Goal: Feedback & Contribution: Submit feedback/report problem

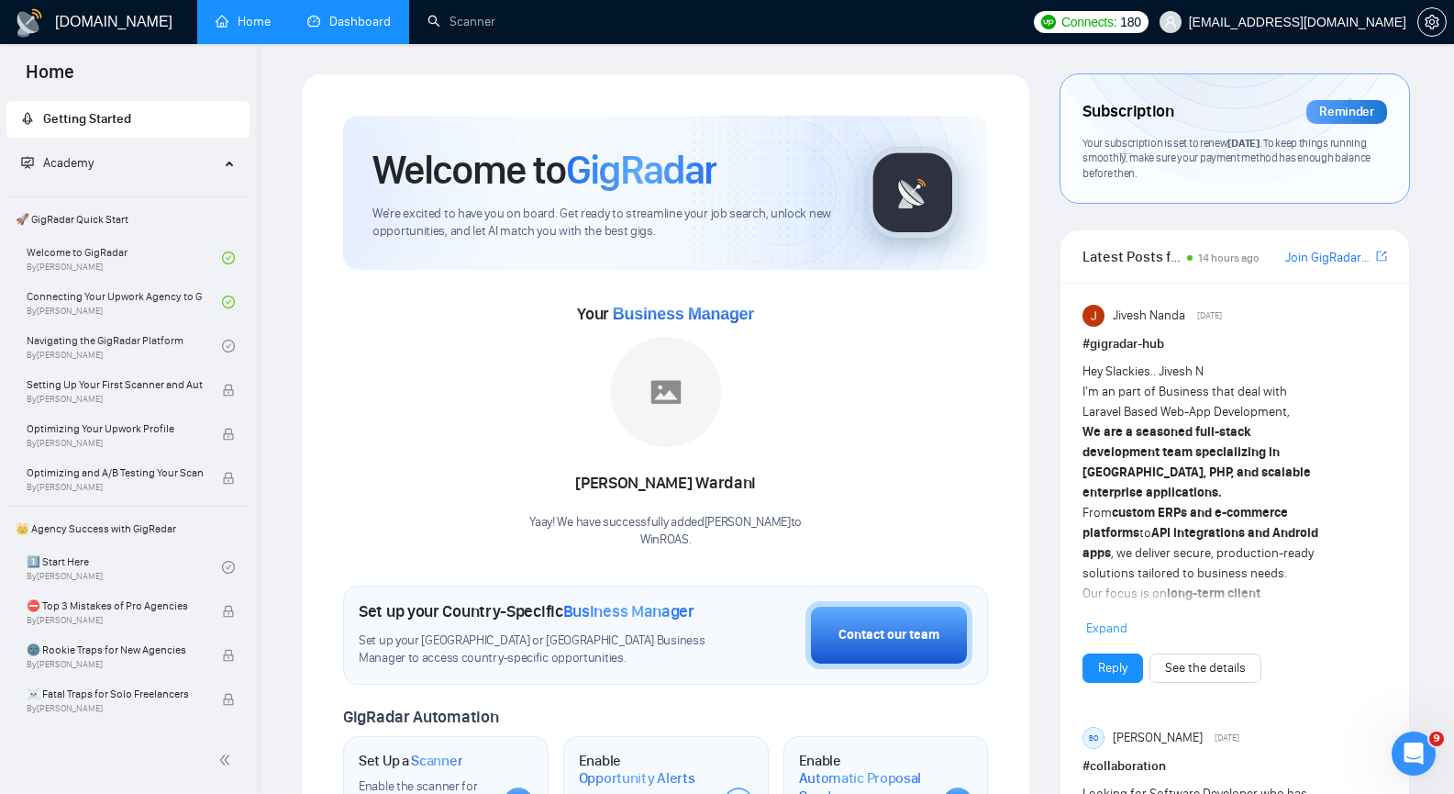
click at [369, 22] on link "Dashboard" at bounding box center [348, 22] width 83 height 16
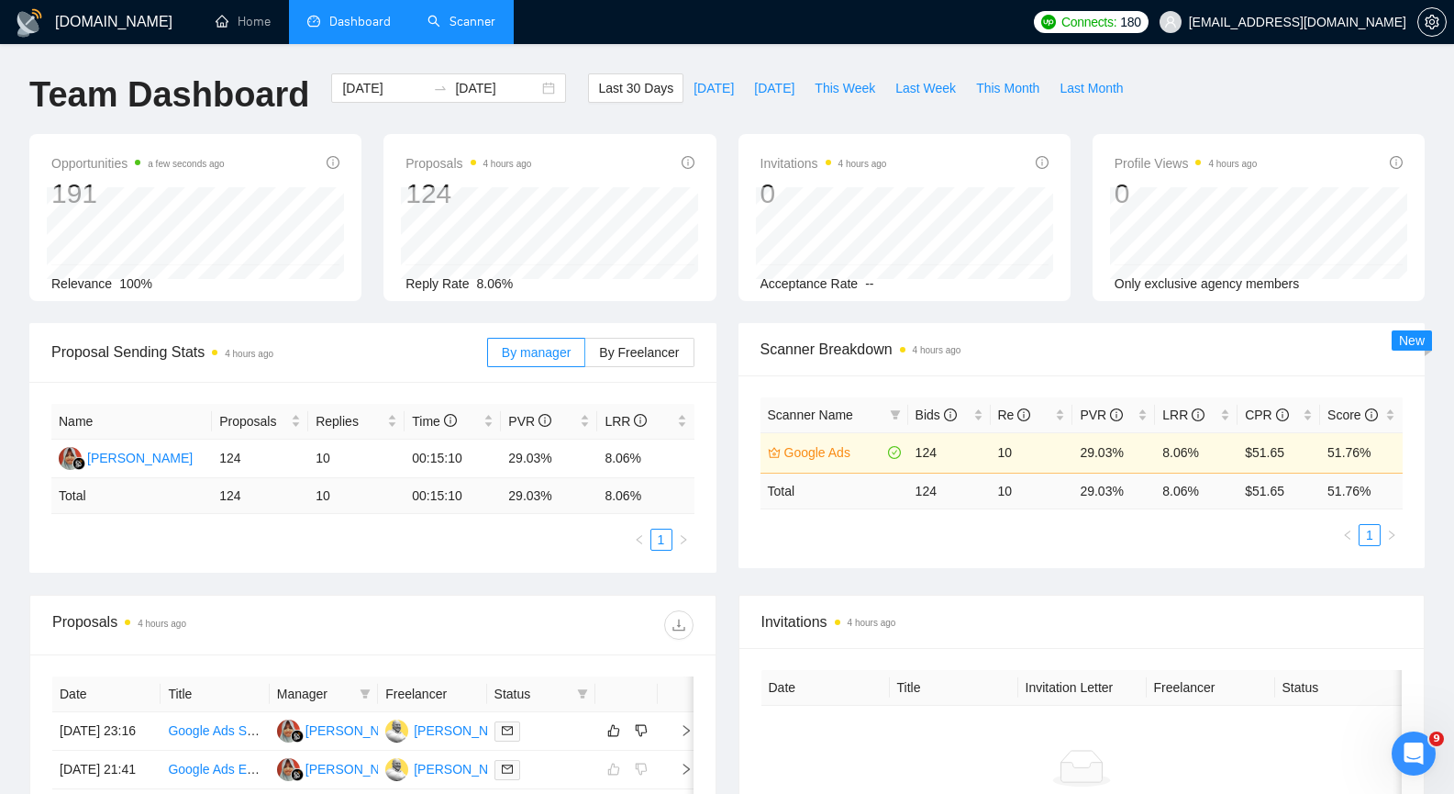
click at [482, 29] on link "Scanner" at bounding box center [462, 22] width 68 height 16
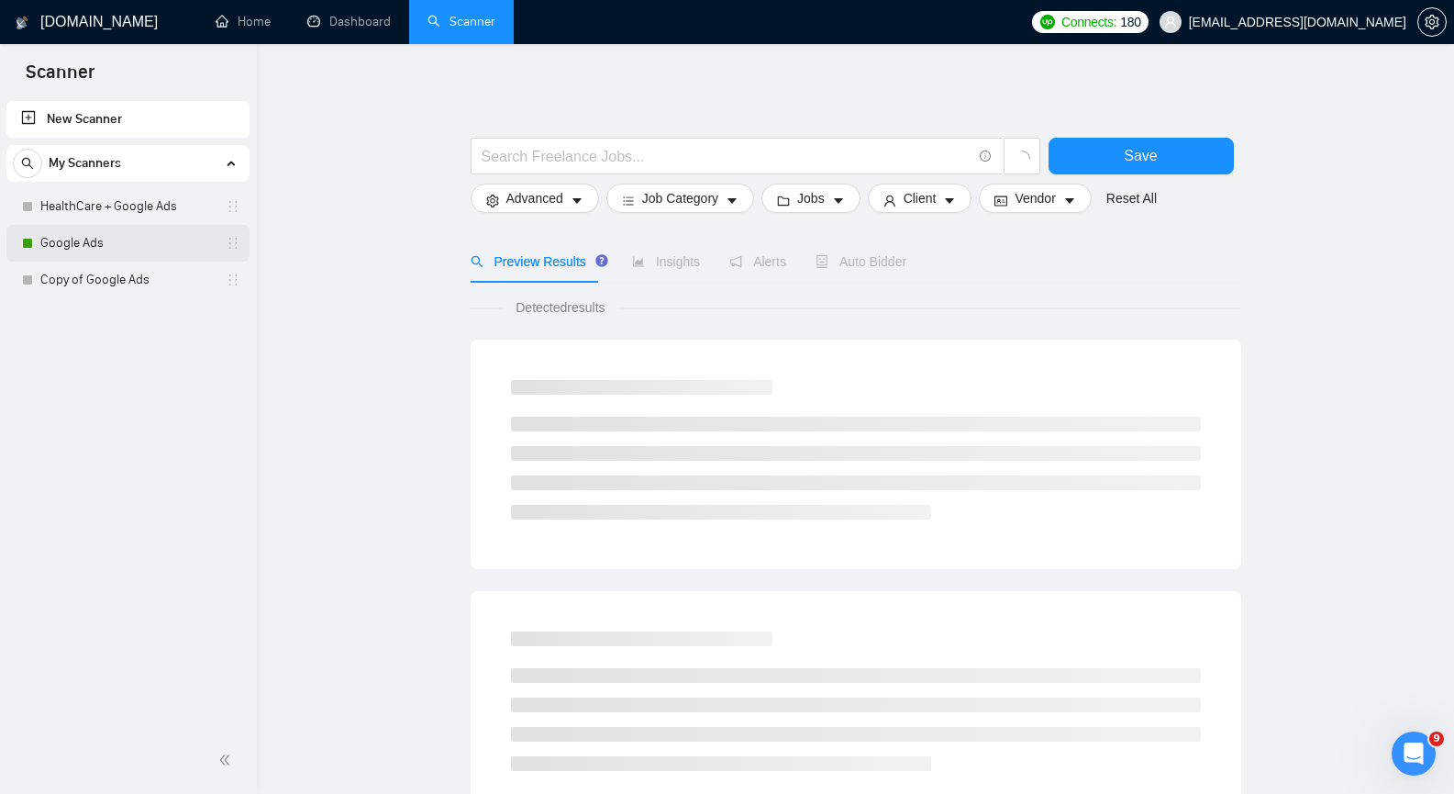
click at [129, 248] on link "Google Ads" at bounding box center [127, 243] width 174 height 37
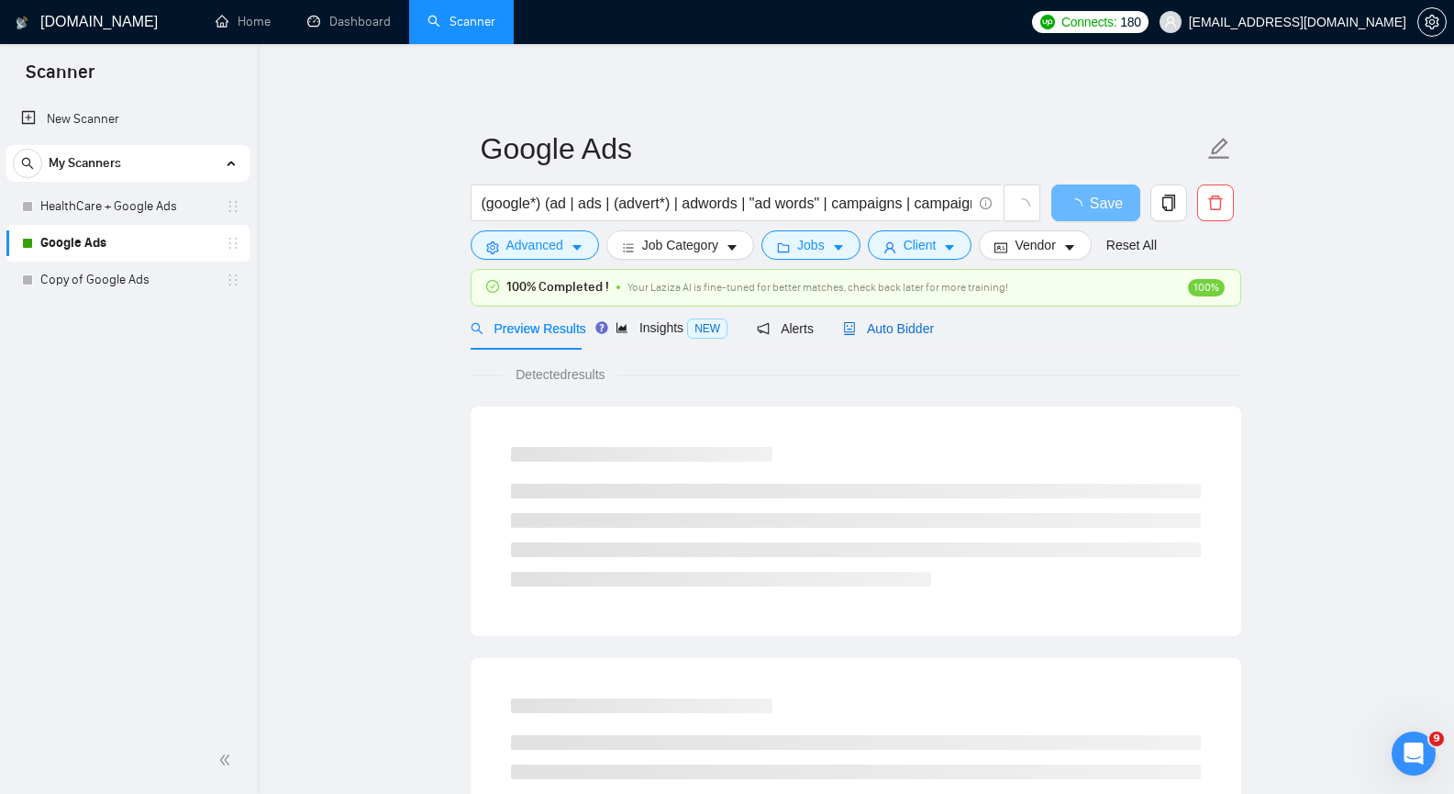
click at [874, 328] on span "Auto Bidder" at bounding box center [888, 328] width 91 height 15
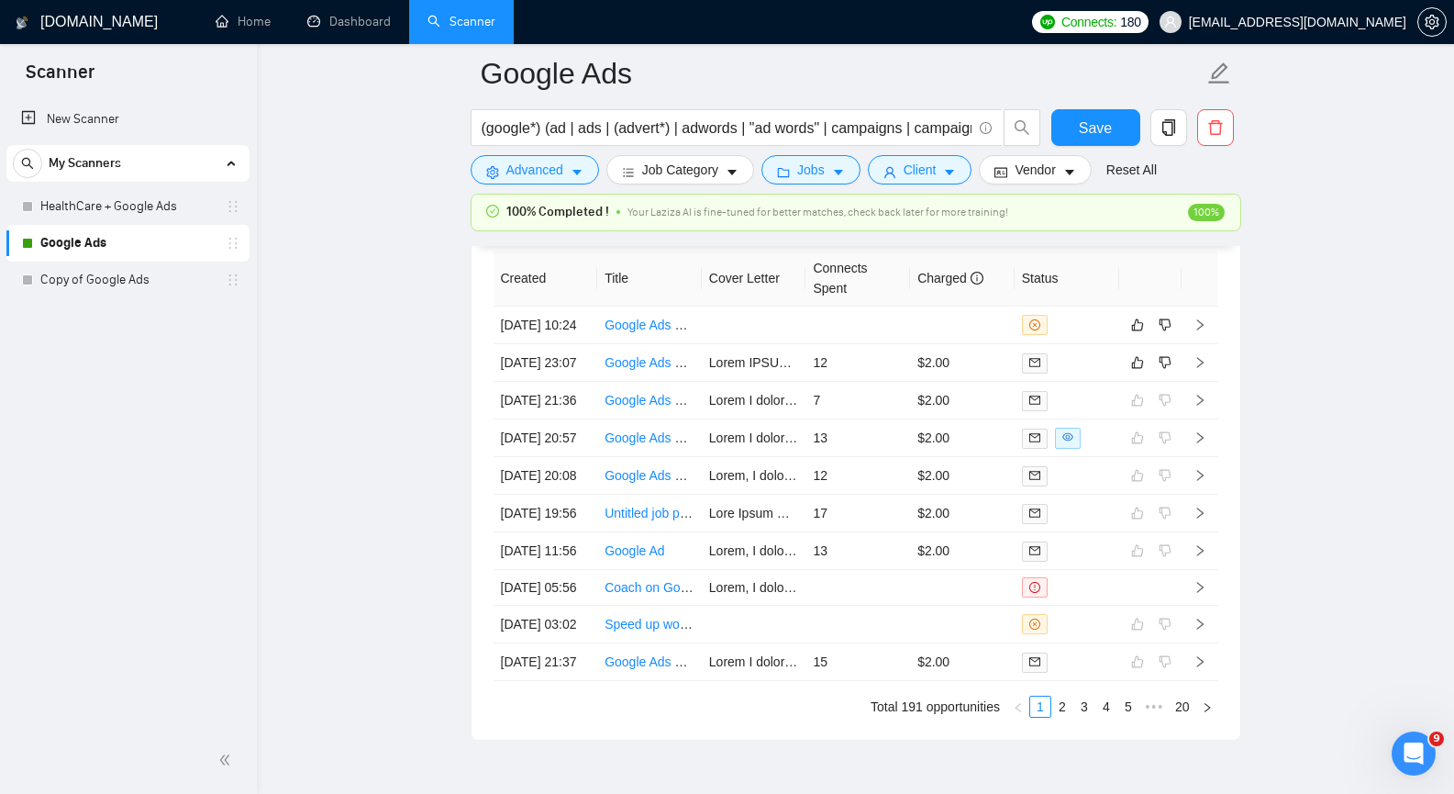
scroll to position [4679, 0]
click at [1204, 330] on icon "right" at bounding box center [1200, 323] width 13 height 13
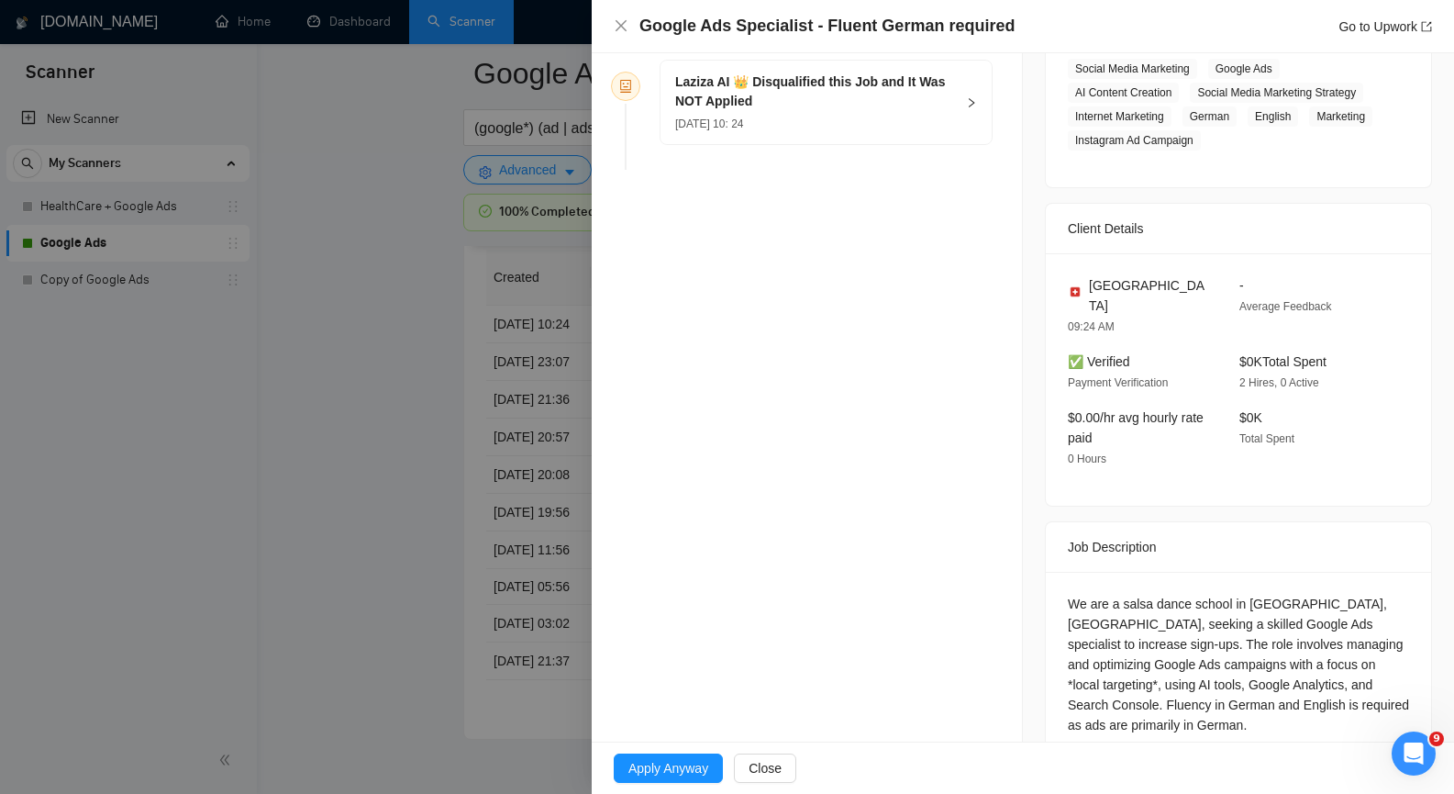
scroll to position [328, 0]
click at [751, 761] on span "Close" at bounding box center [765, 768] width 33 height 20
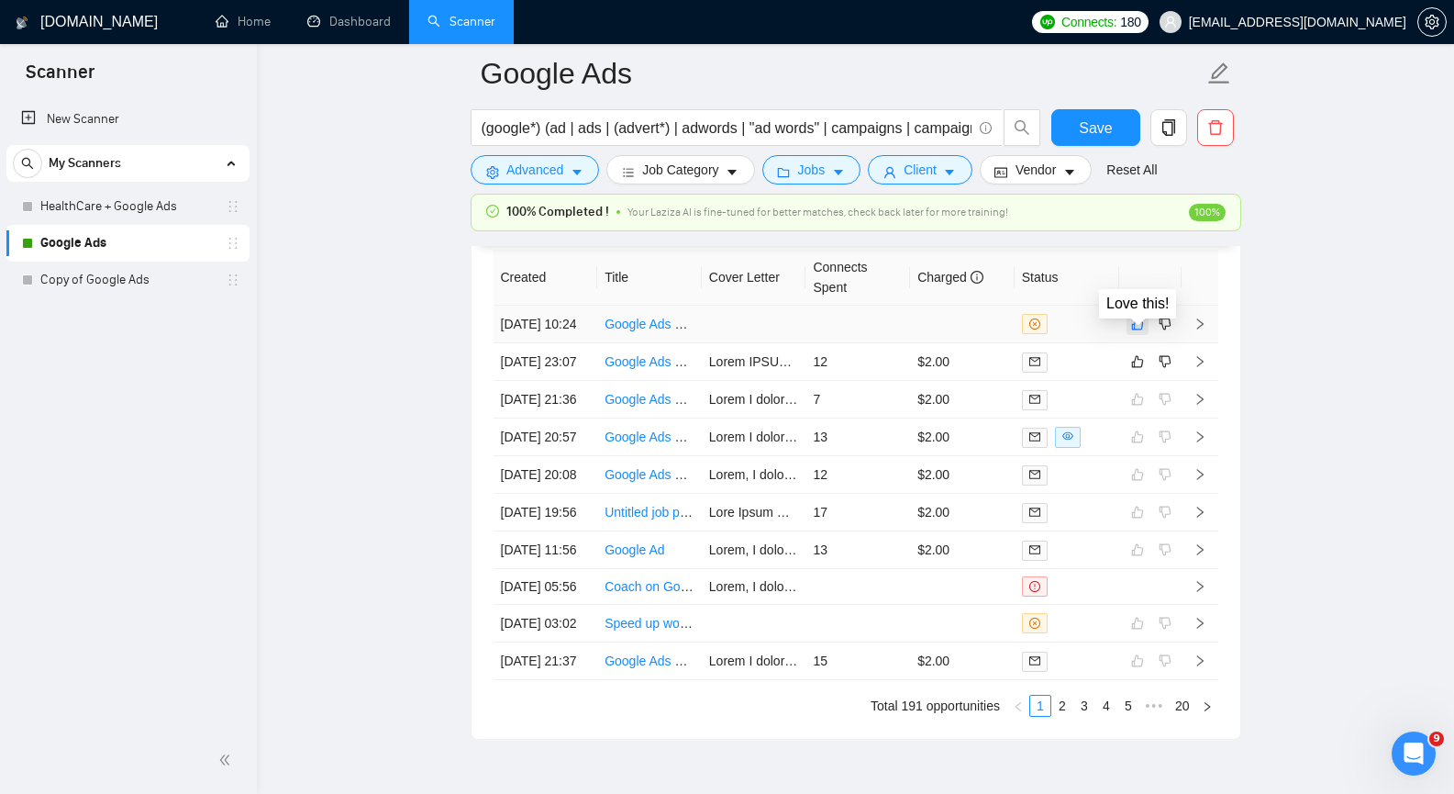
click at [1139, 331] on icon "like" at bounding box center [1137, 324] width 13 height 15
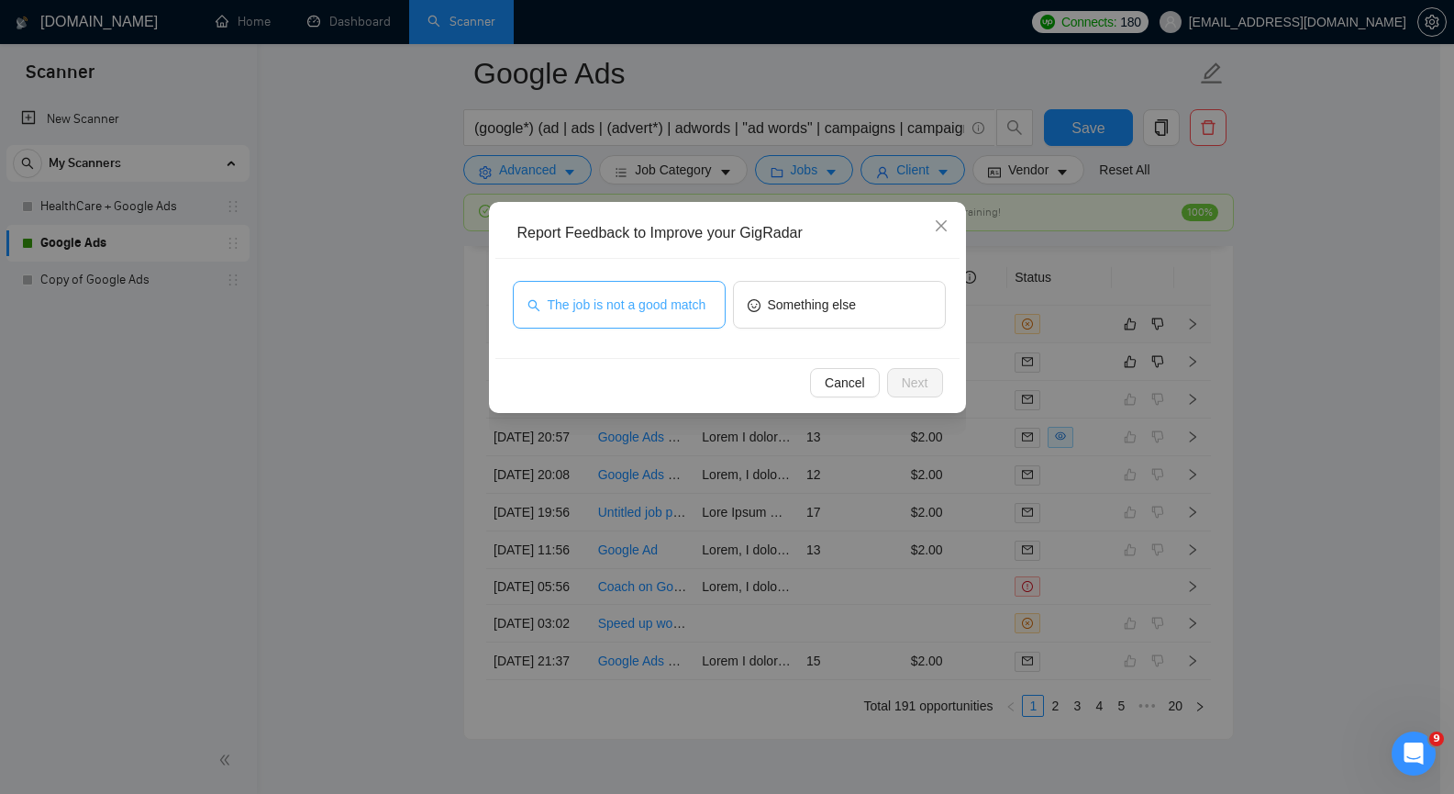
click at [601, 301] on span "The job is not a good match" at bounding box center [627, 305] width 159 height 20
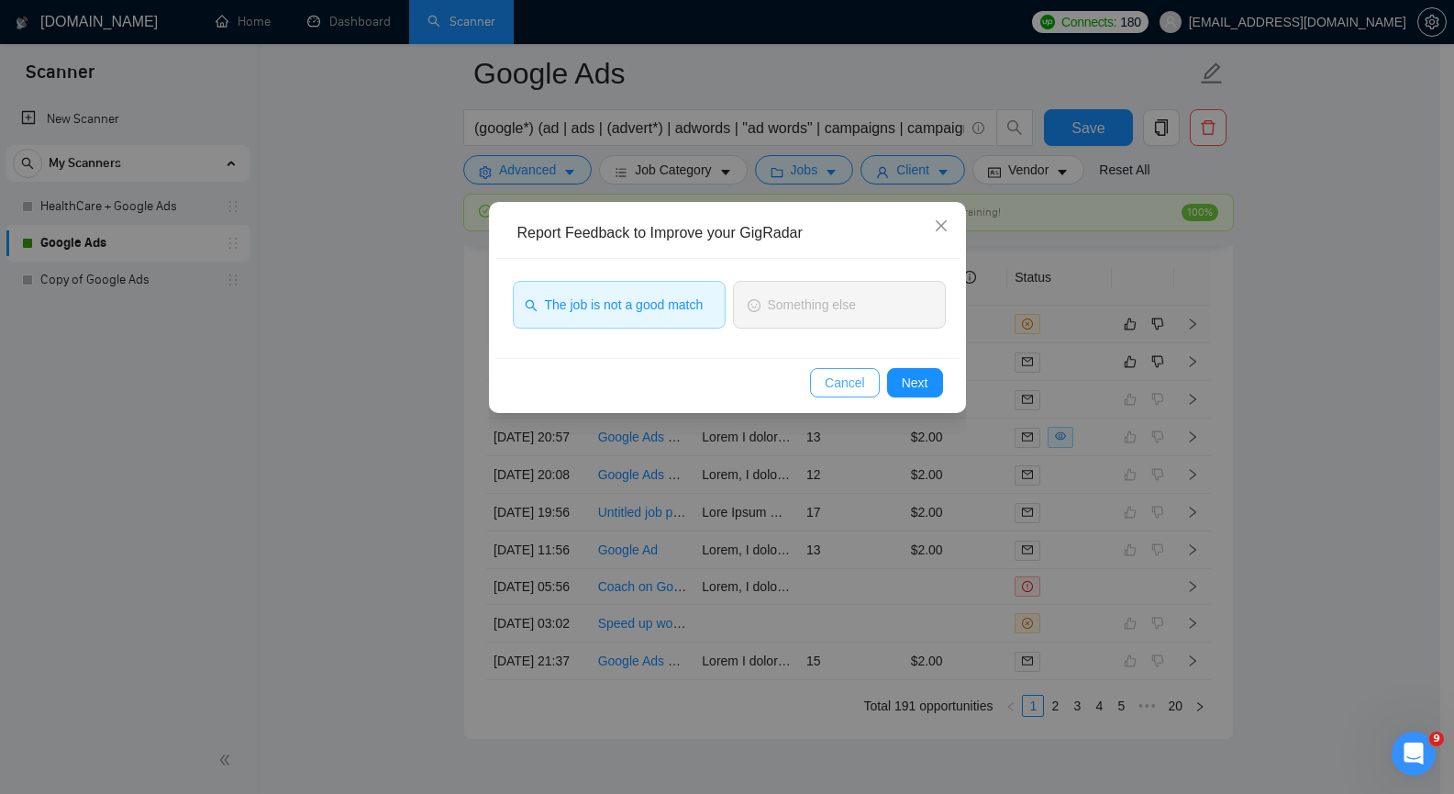
drag, startPoint x: 830, startPoint y: 385, endPoint x: 858, endPoint y: 365, distance: 34.1
click at [830, 383] on span "Cancel" at bounding box center [845, 382] width 40 height 20
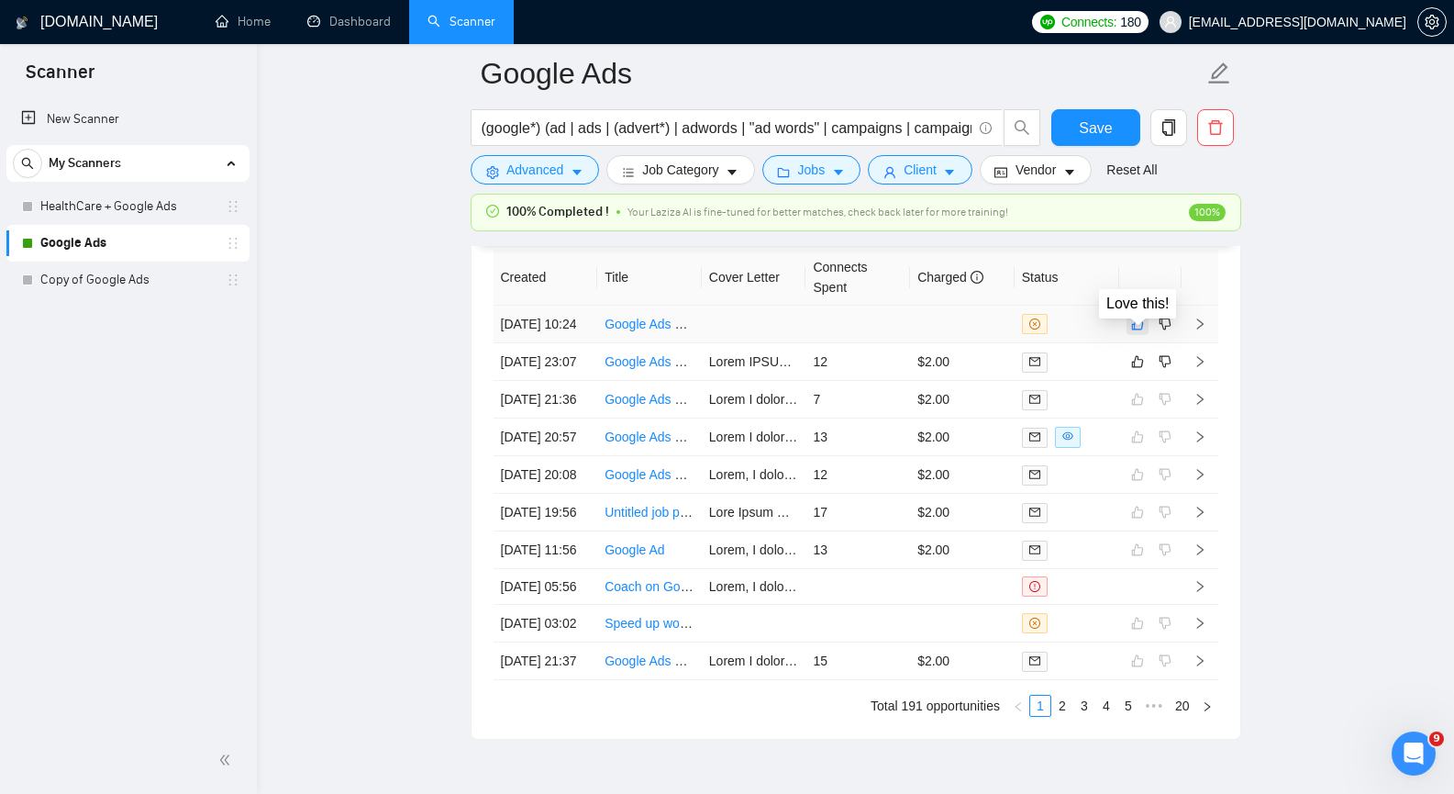
click at [1135, 331] on icon "like" at bounding box center [1137, 324] width 13 height 15
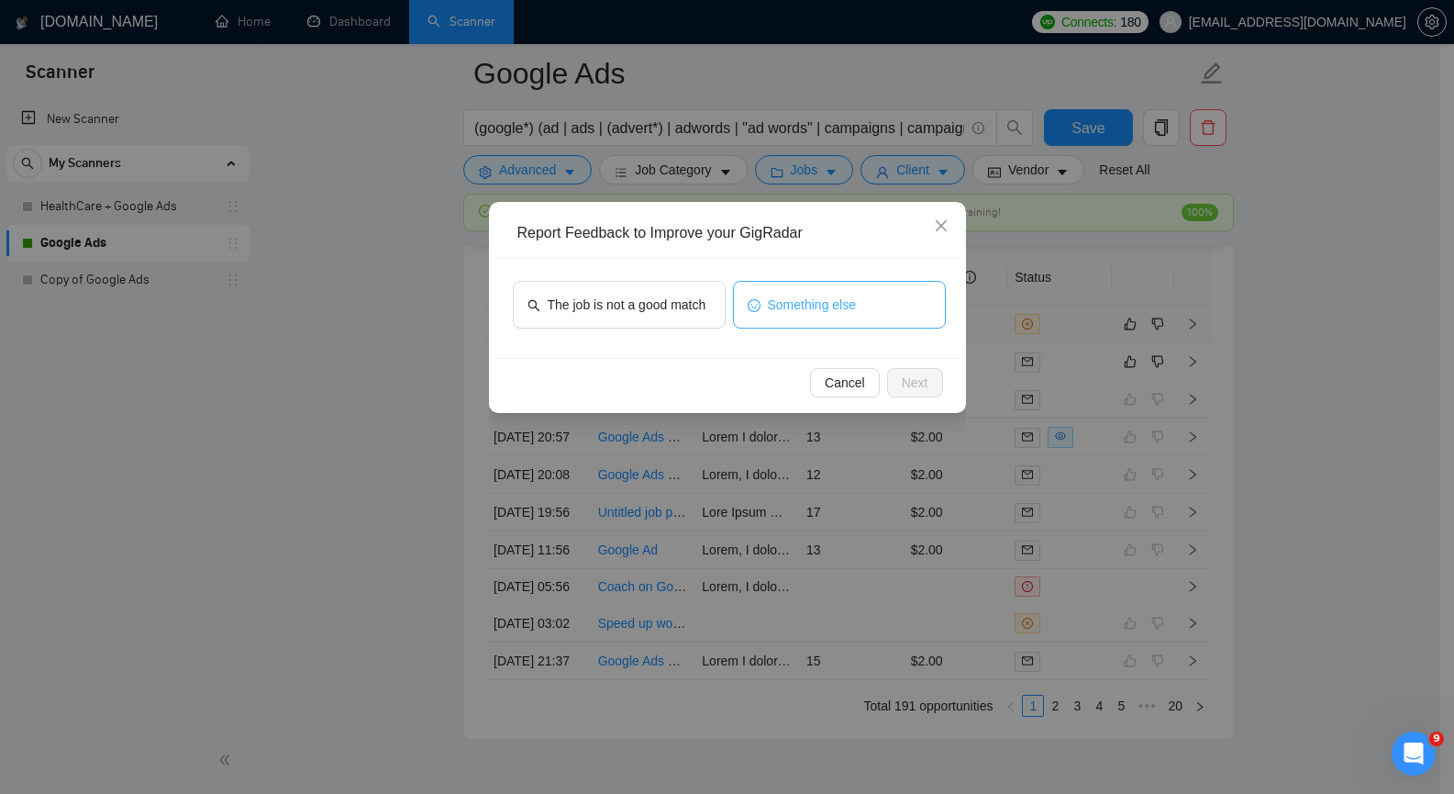
click at [856, 306] on button "Something else" at bounding box center [839, 305] width 213 height 48
click at [928, 381] on button "Next" at bounding box center [915, 382] width 56 height 29
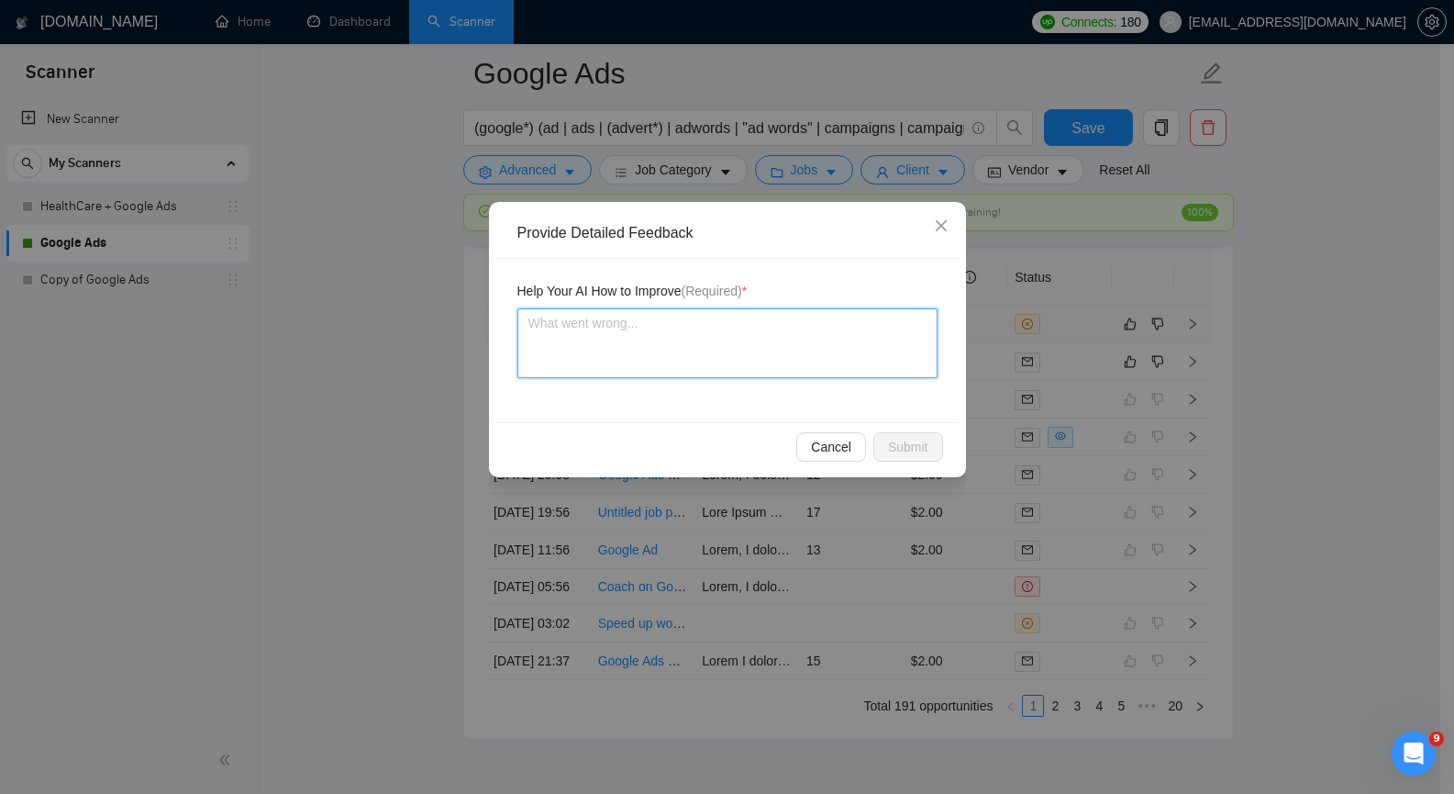
click at [742, 347] on textarea at bounding box center [727, 343] width 420 height 70
paste textarea "I don't speak German fluently."
type textarea "I don't speak German fluently."
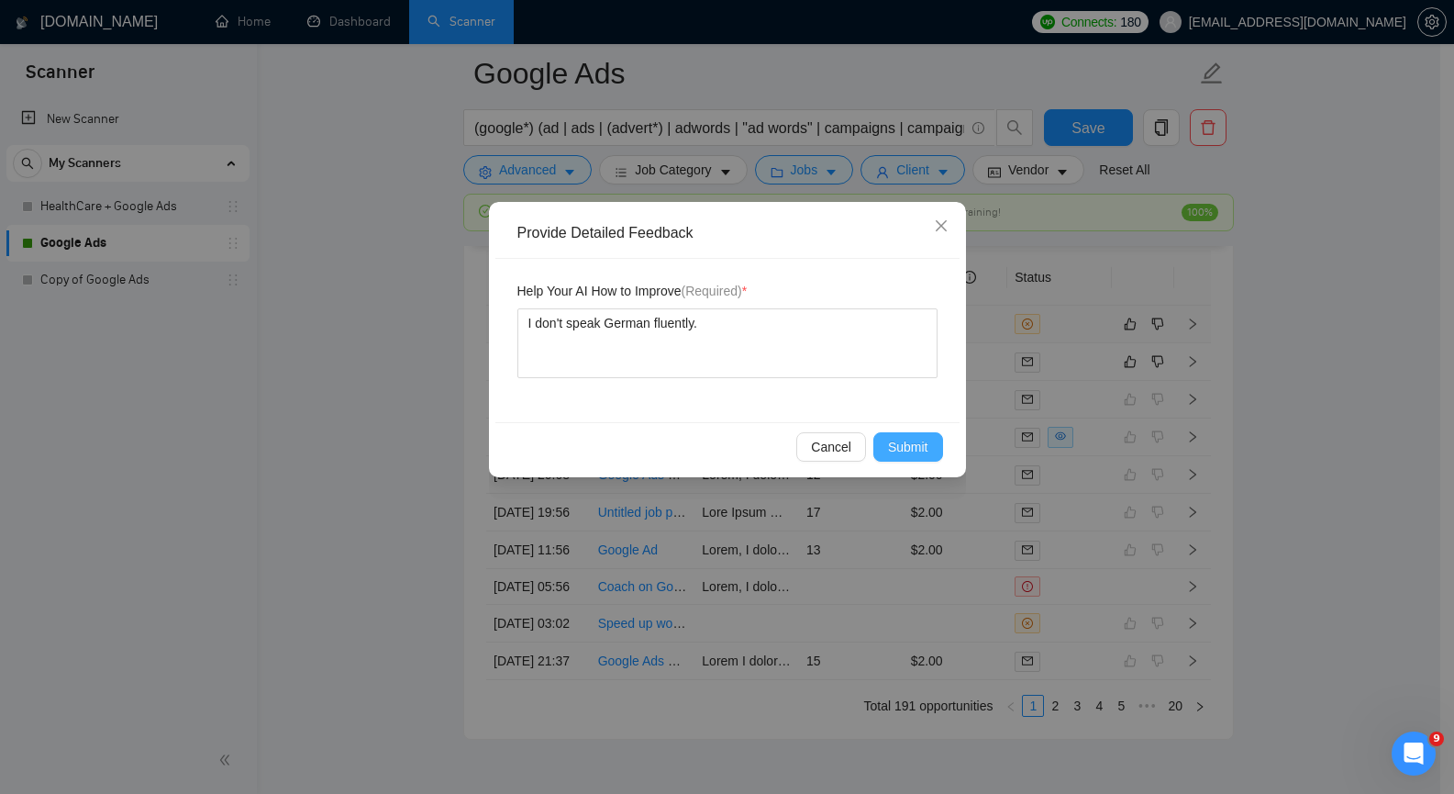
click at [917, 450] on span "Submit" at bounding box center [908, 447] width 40 height 20
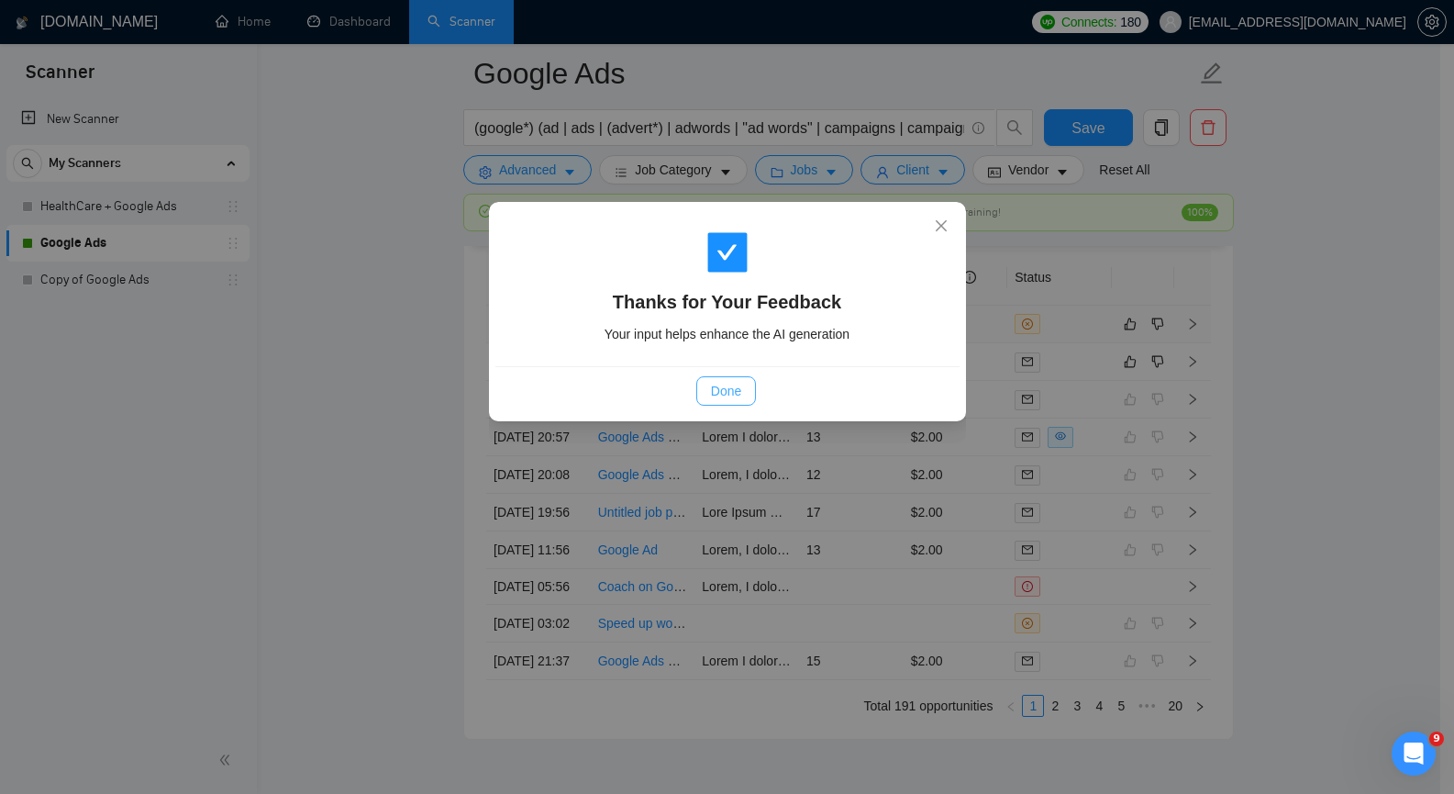
click at [743, 392] on button "Done" at bounding box center [726, 390] width 60 height 29
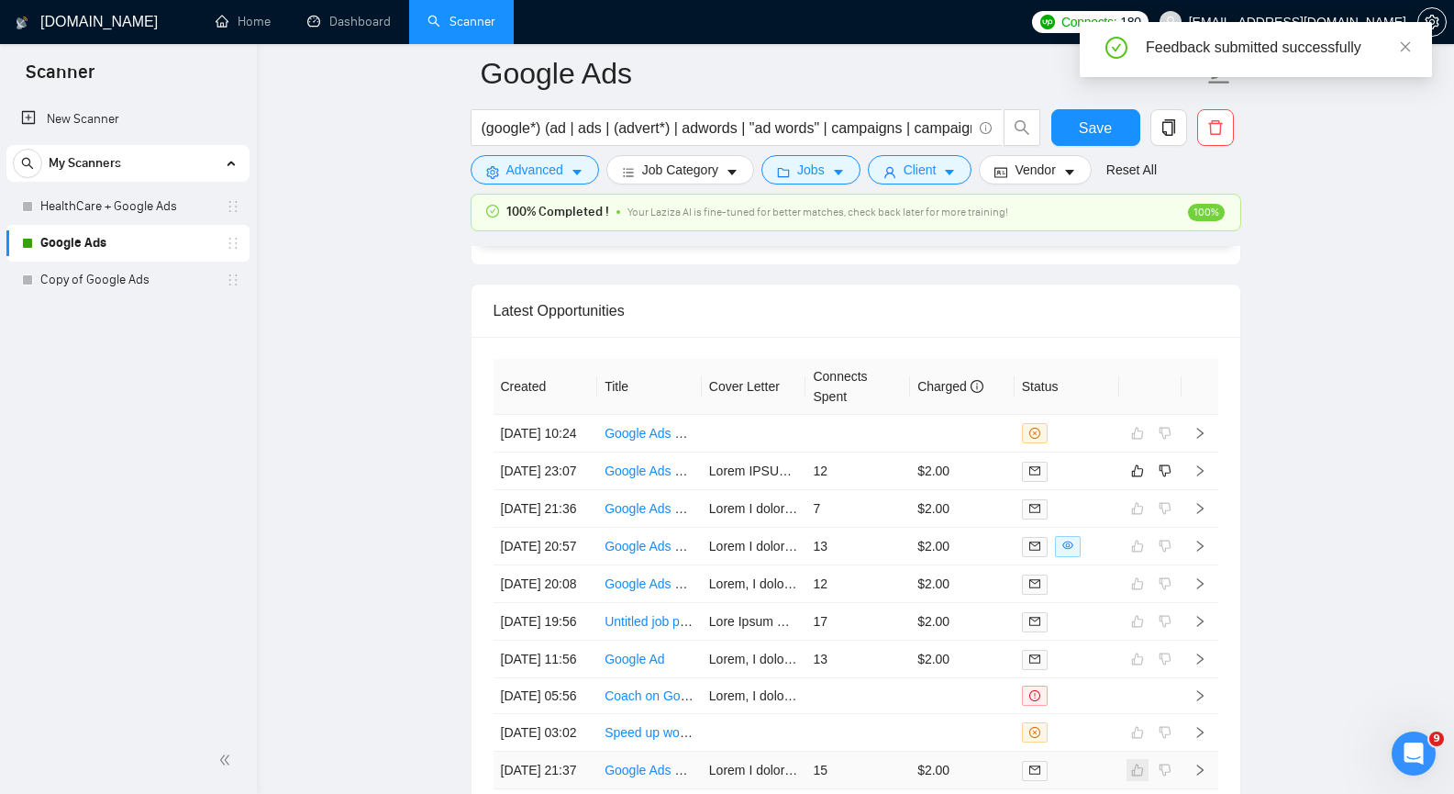
scroll to position [4587, 0]
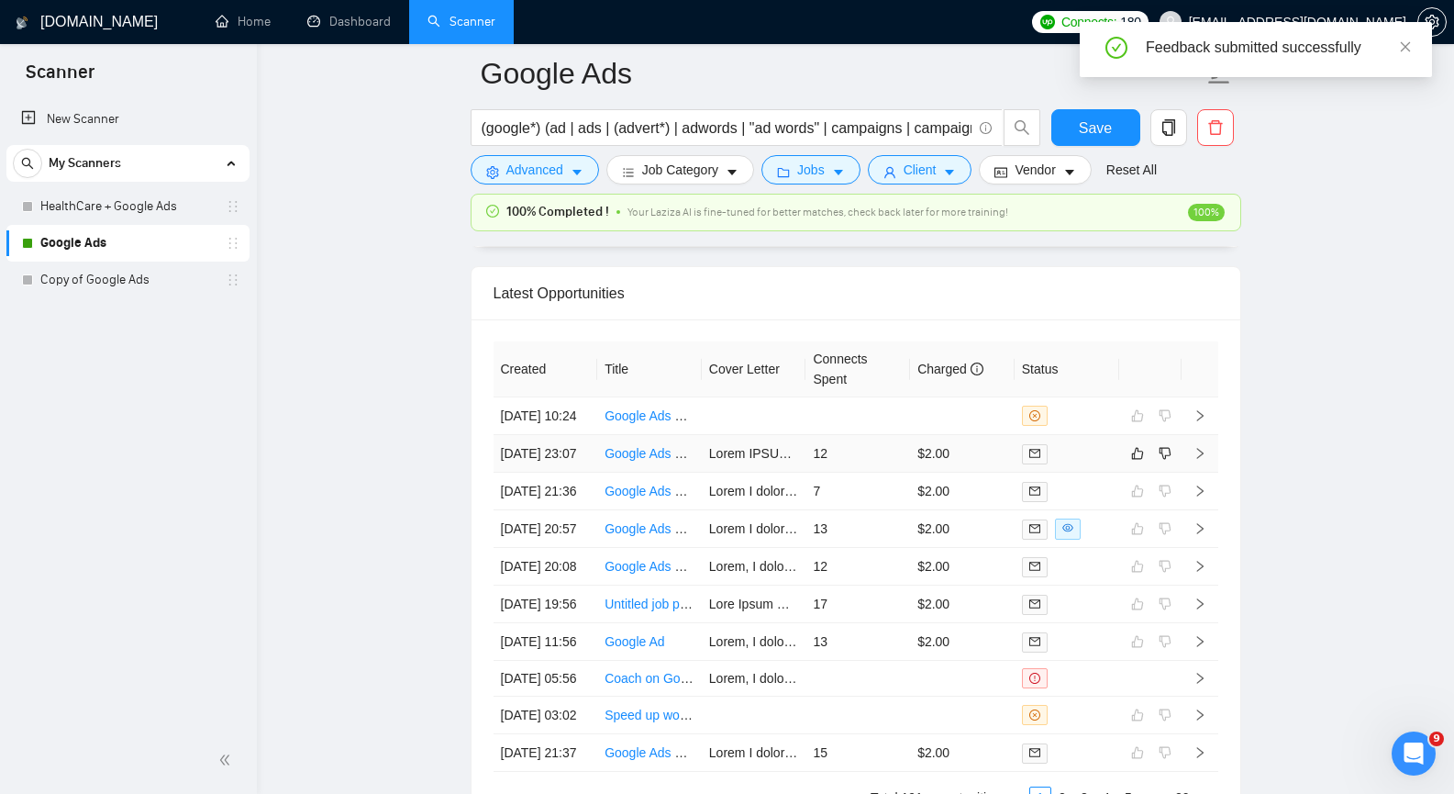
click at [1201, 460] on icon "right" at bounding box center [1200, 453] width 13 height 13
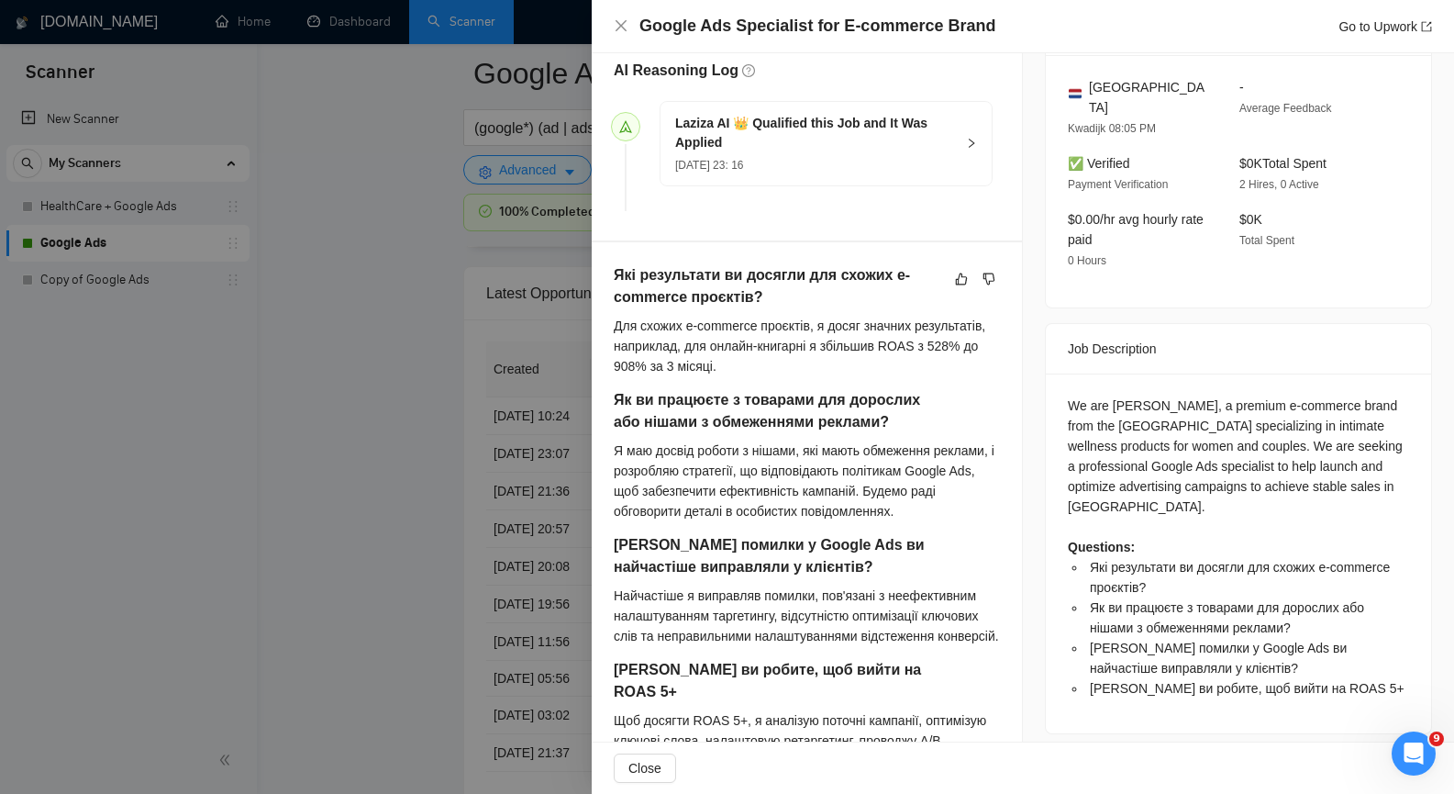
scroll to position [511, 0]
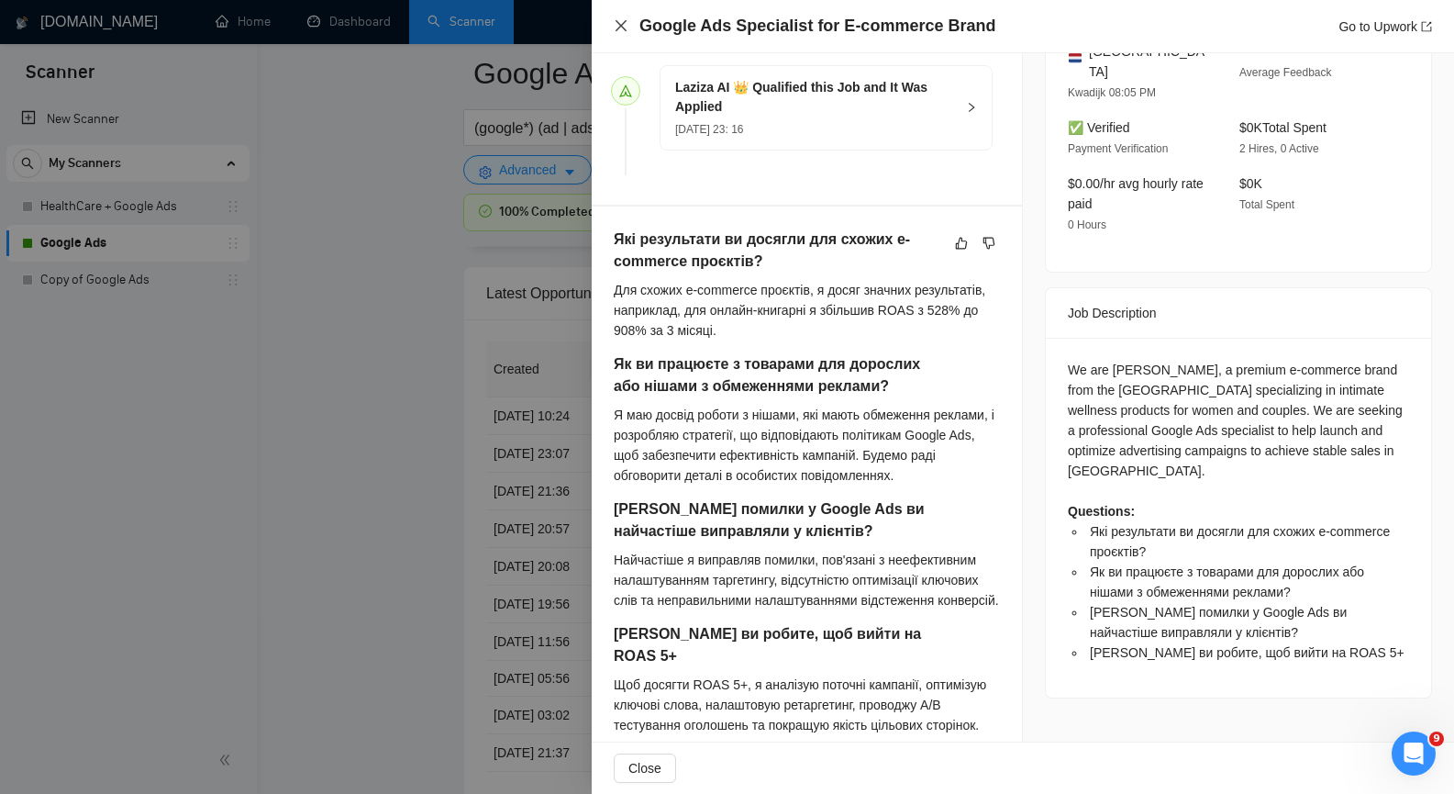
drag, startPoint x: 623, startPoint y: 31, endPoint x: 279, endPoint y: 40, distance: 344.2
click at [623, 30] on icon "close" at bounding box center [621, 25] width 15 height 15
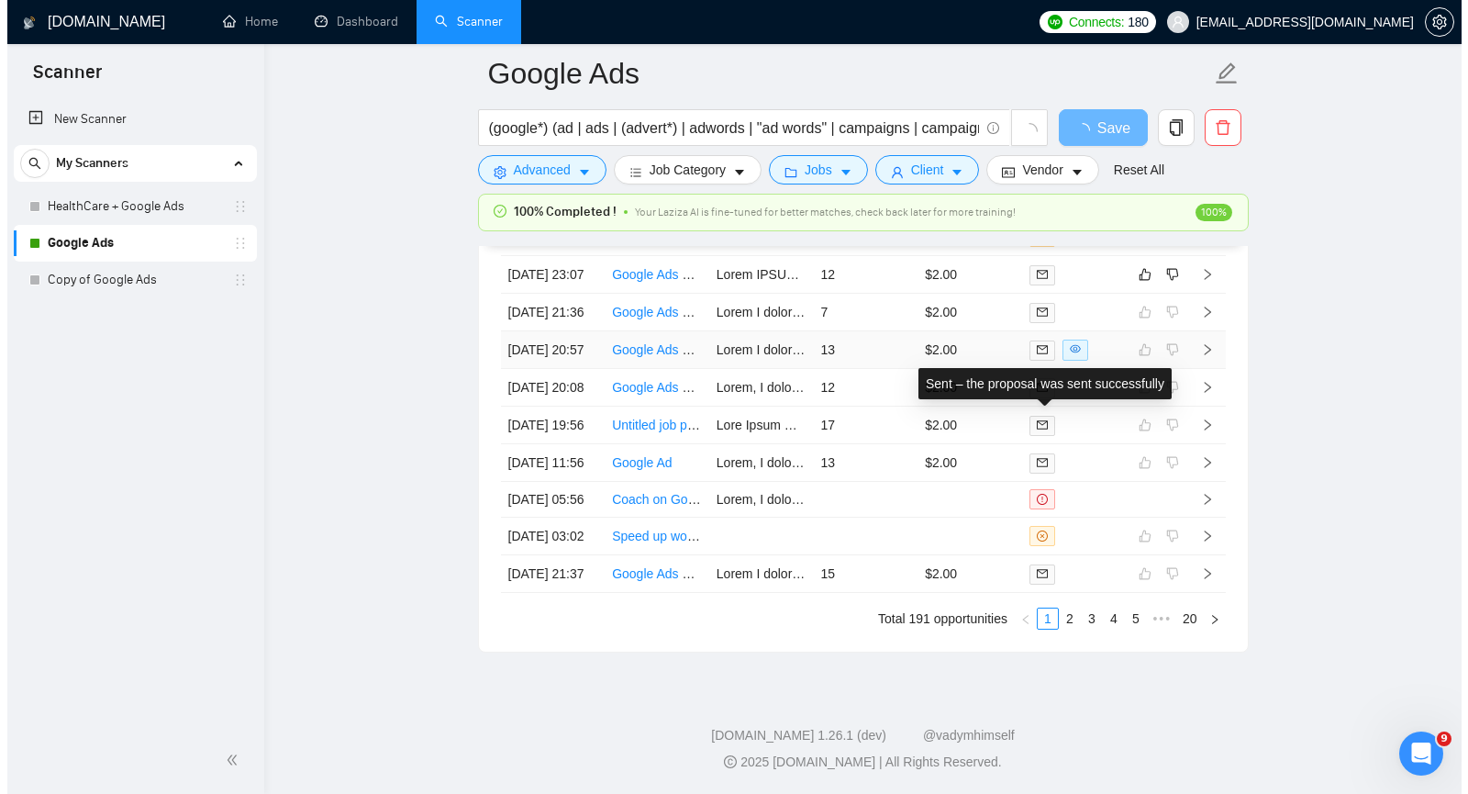
scroll to position [4448, 0]
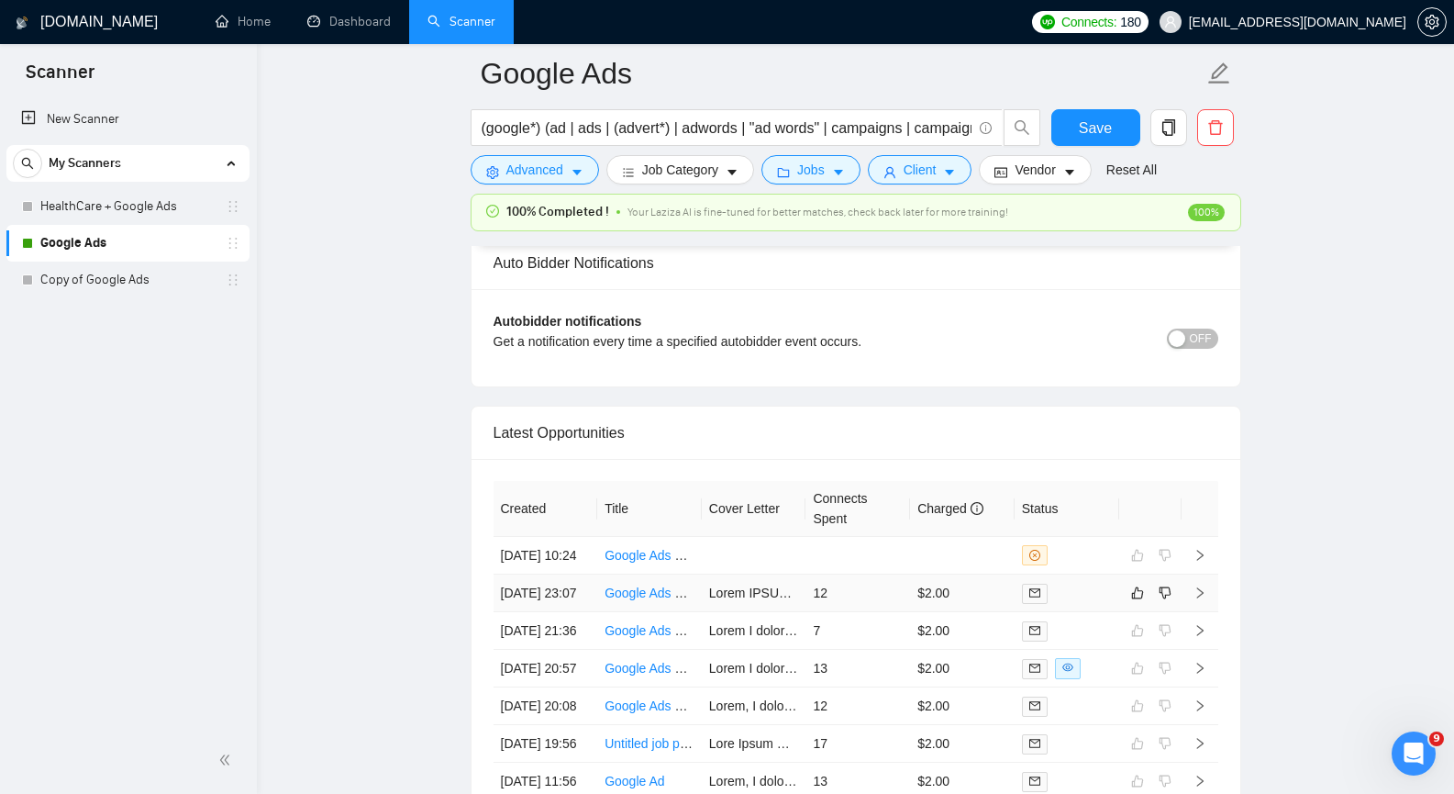
click at [1200, 599] on icon "right" at bounding box center [1200, 592] width 13 height 13
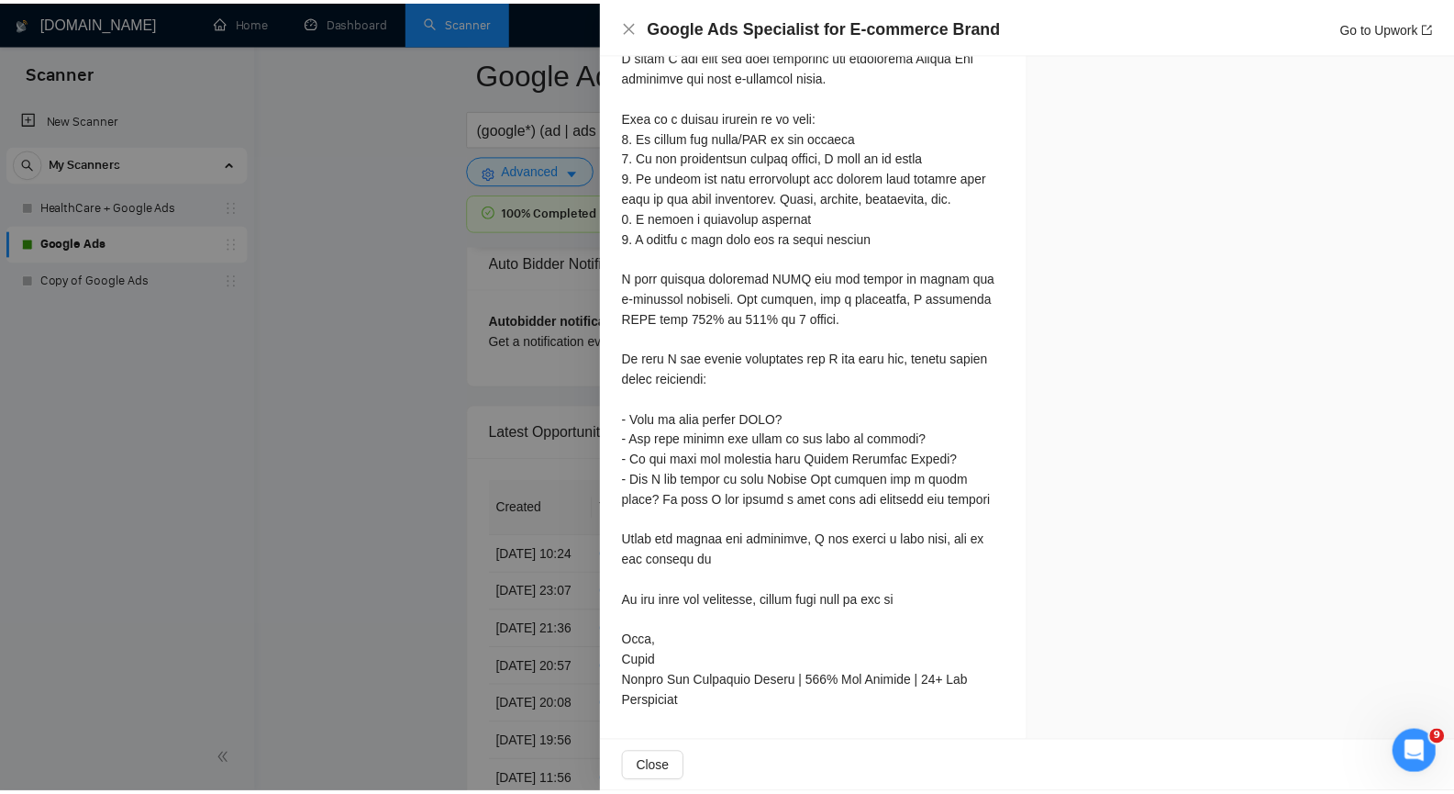
scroll to position [1330, 0]
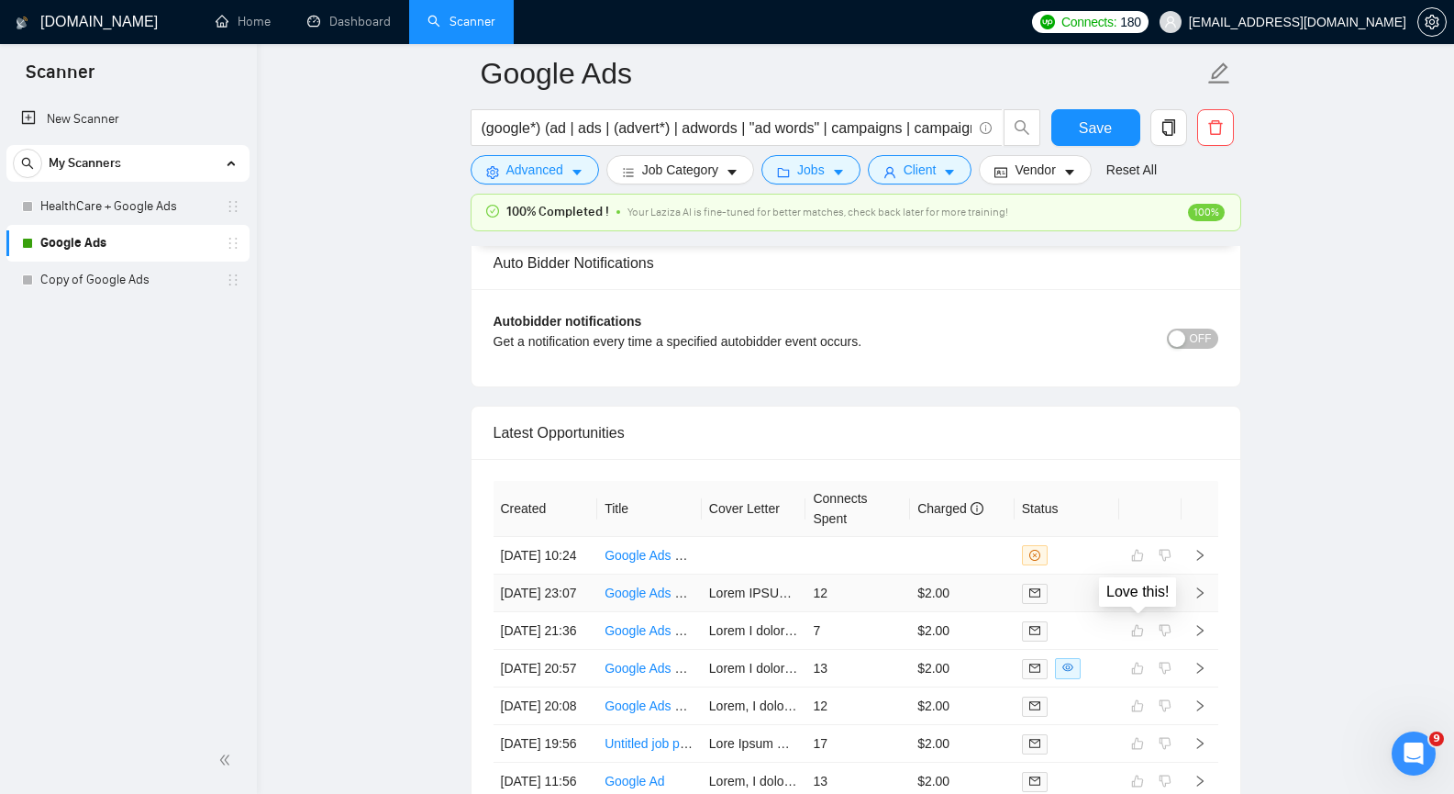
click at [1145, 604] on button "button" at bounding box center [1138, 593] width 22 height 22
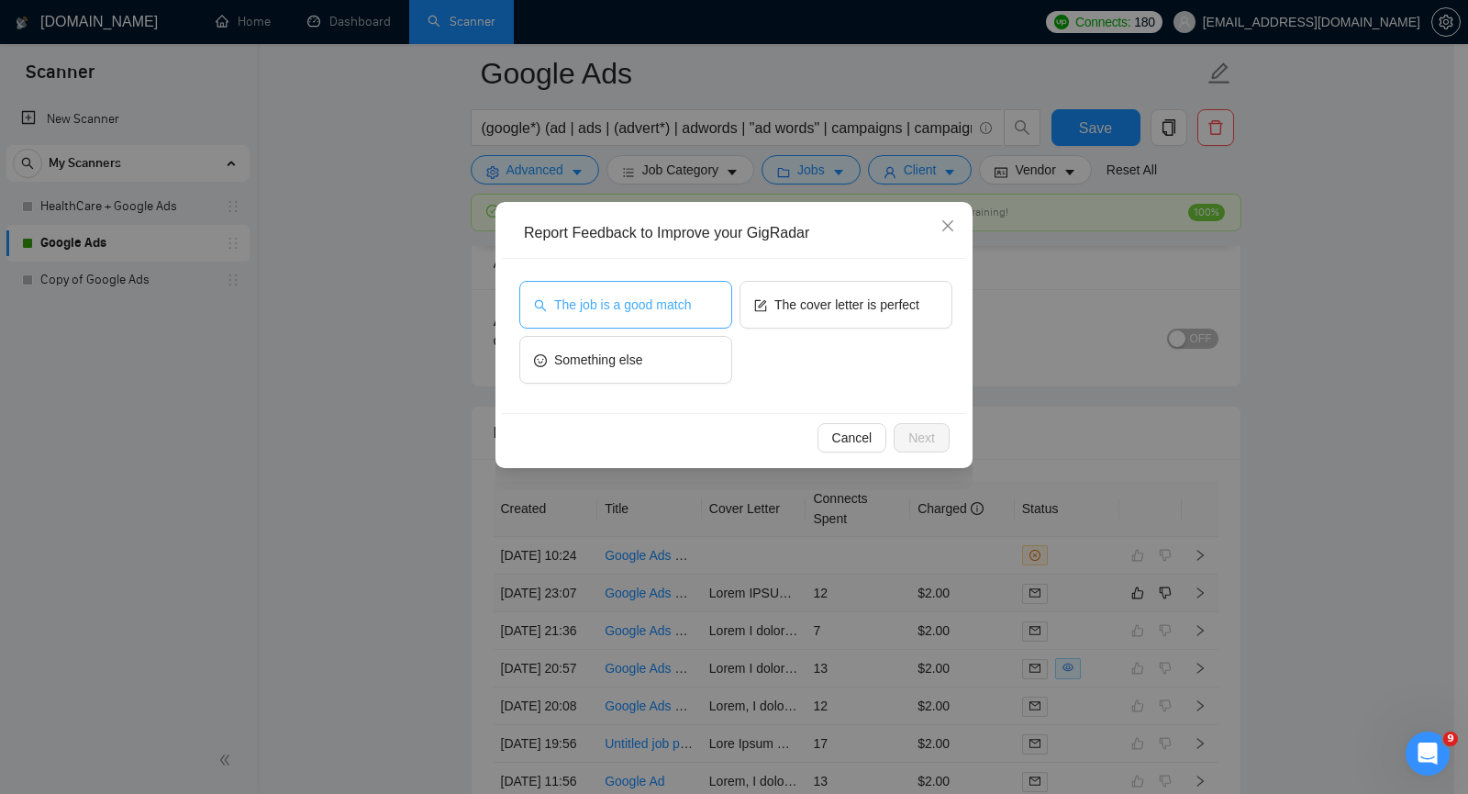
click at [665, 295] on span "The job is a good match" at bounding box center [622, 305] width 137 height 20
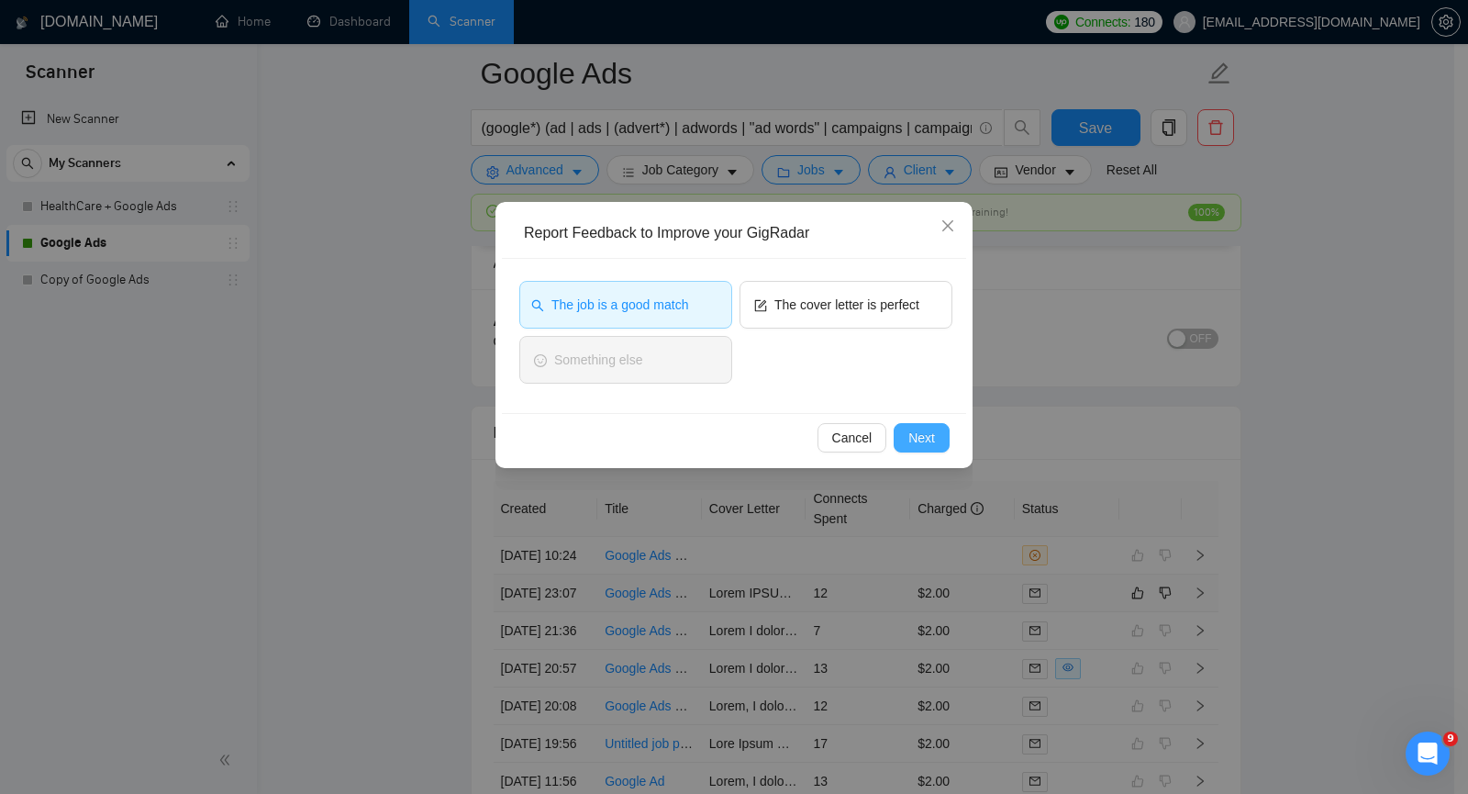
click at [917, 440] on span "Next" at bounding box center [921, 438] width 27 height 20
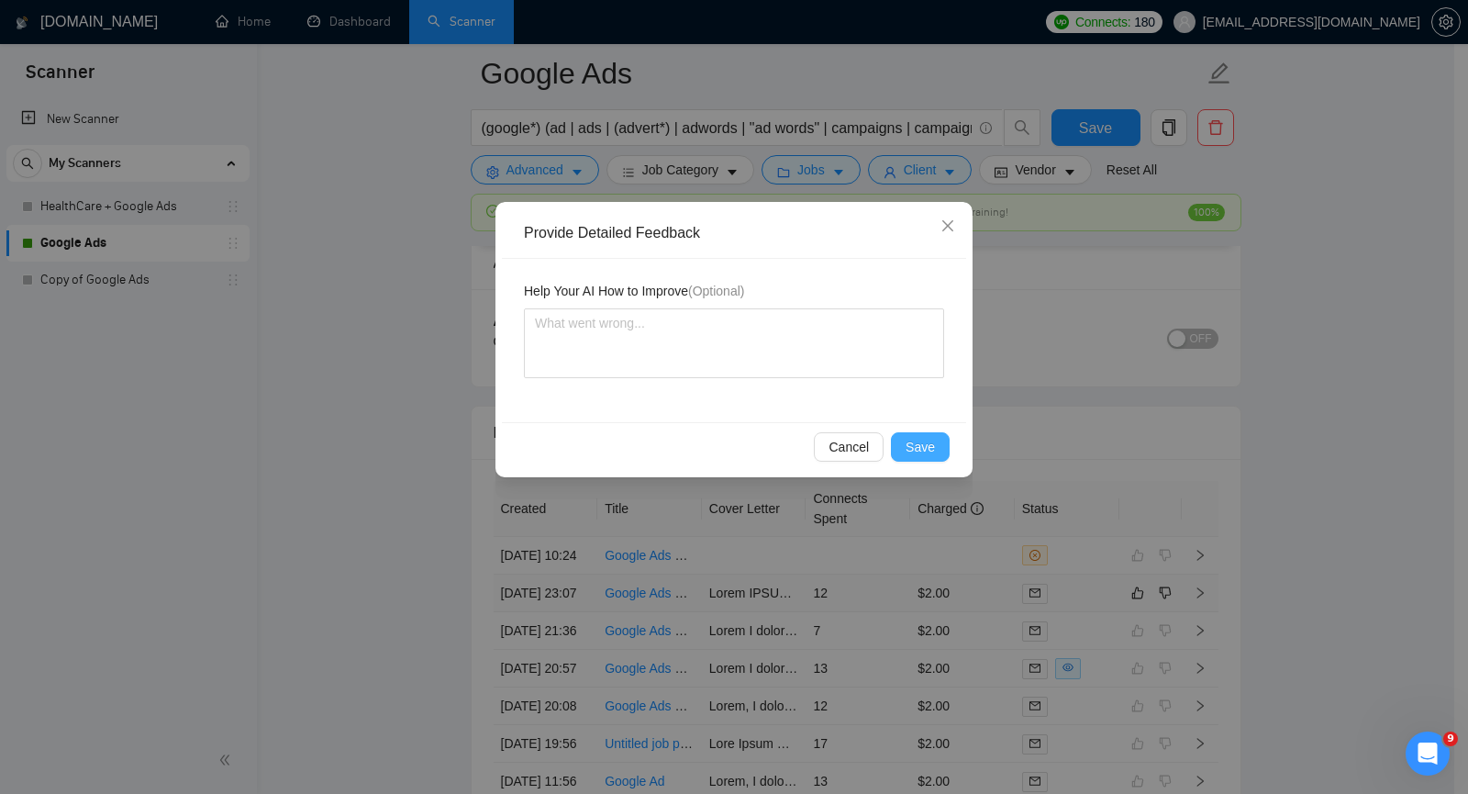
click at [926, 454] on span "Save" at bounding box center [920, 447] width 29 height 20
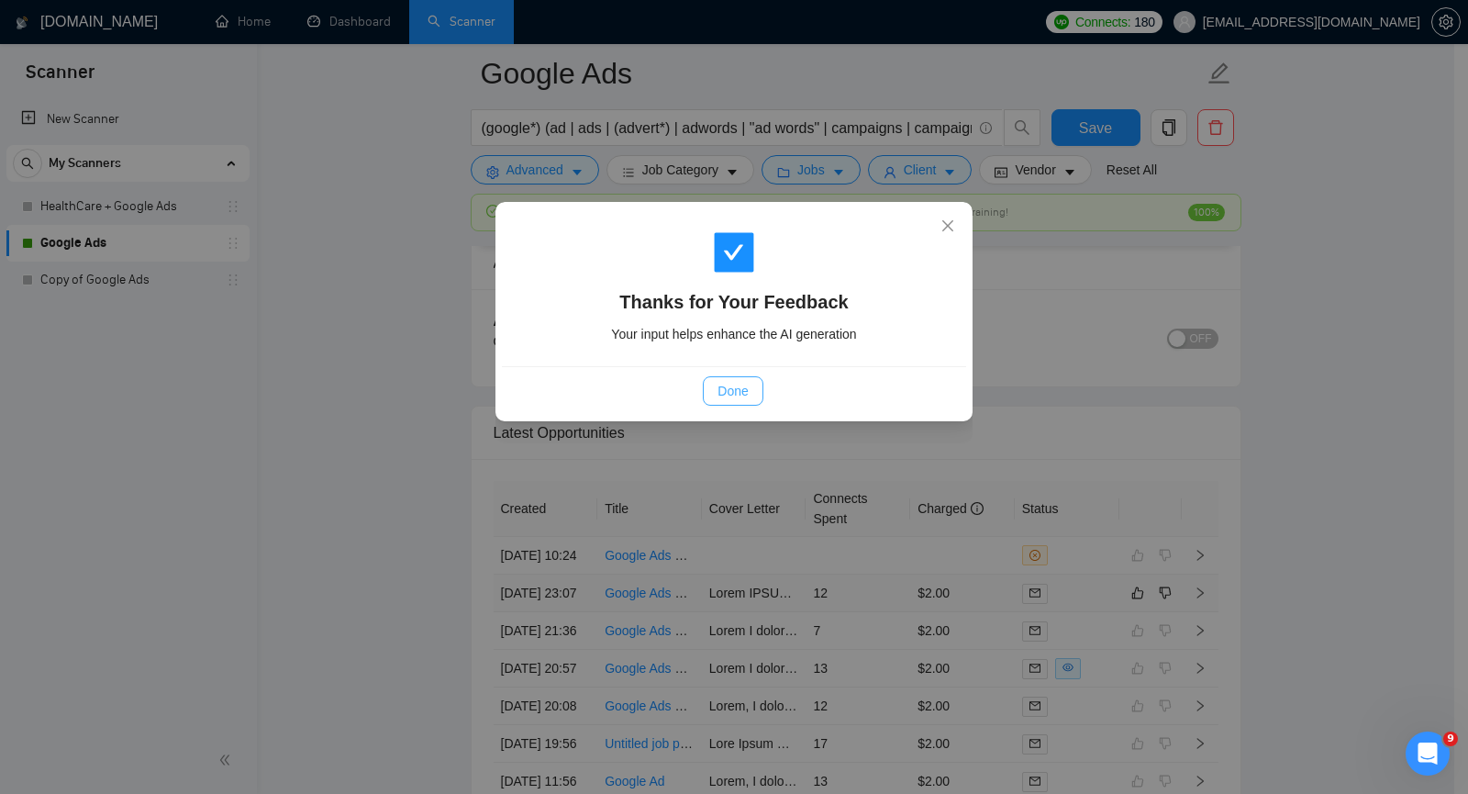
click at [728, 389] on span "Done" at bounding box center [732, 391] width 30 height 20
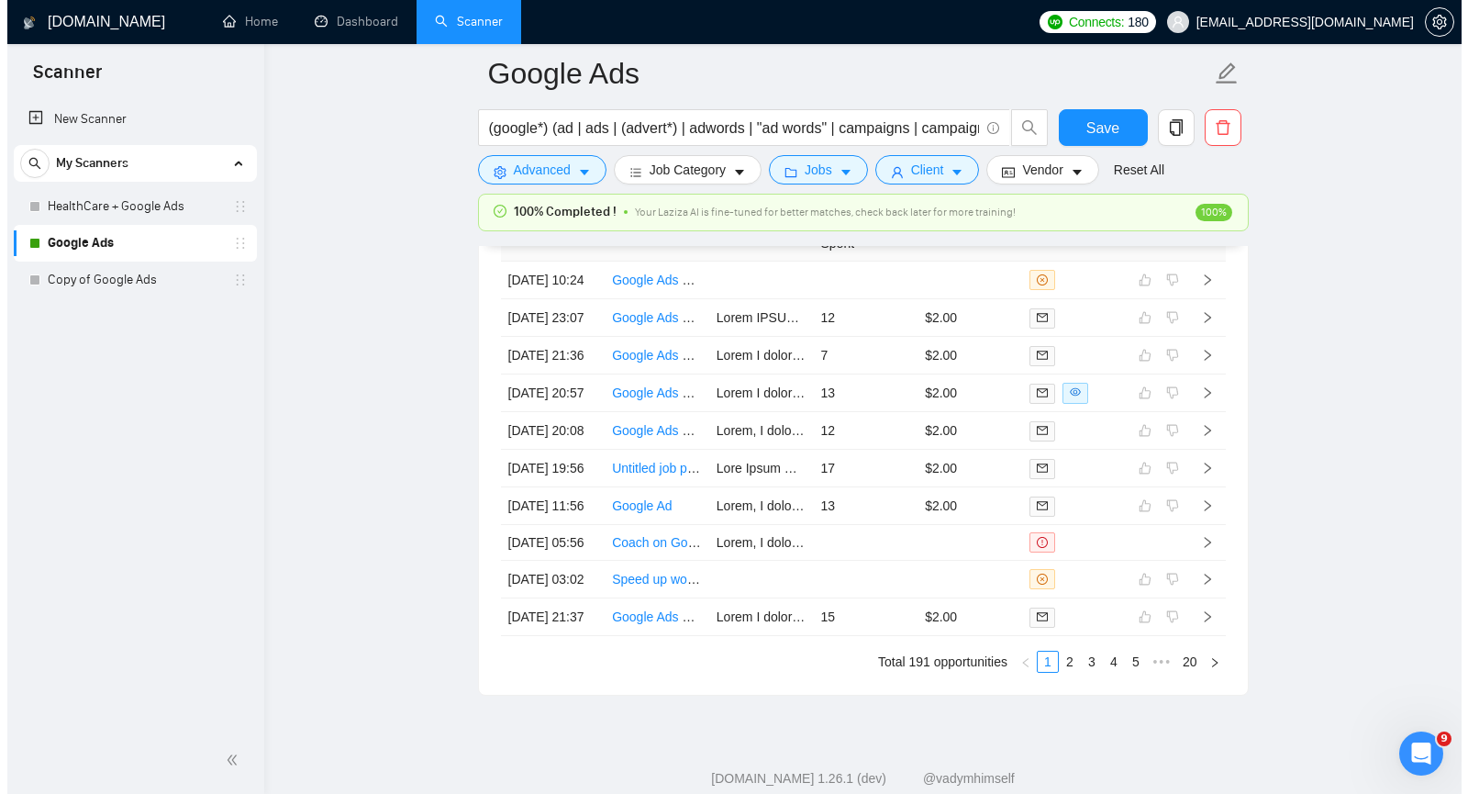
scroll to position [4723, 0]
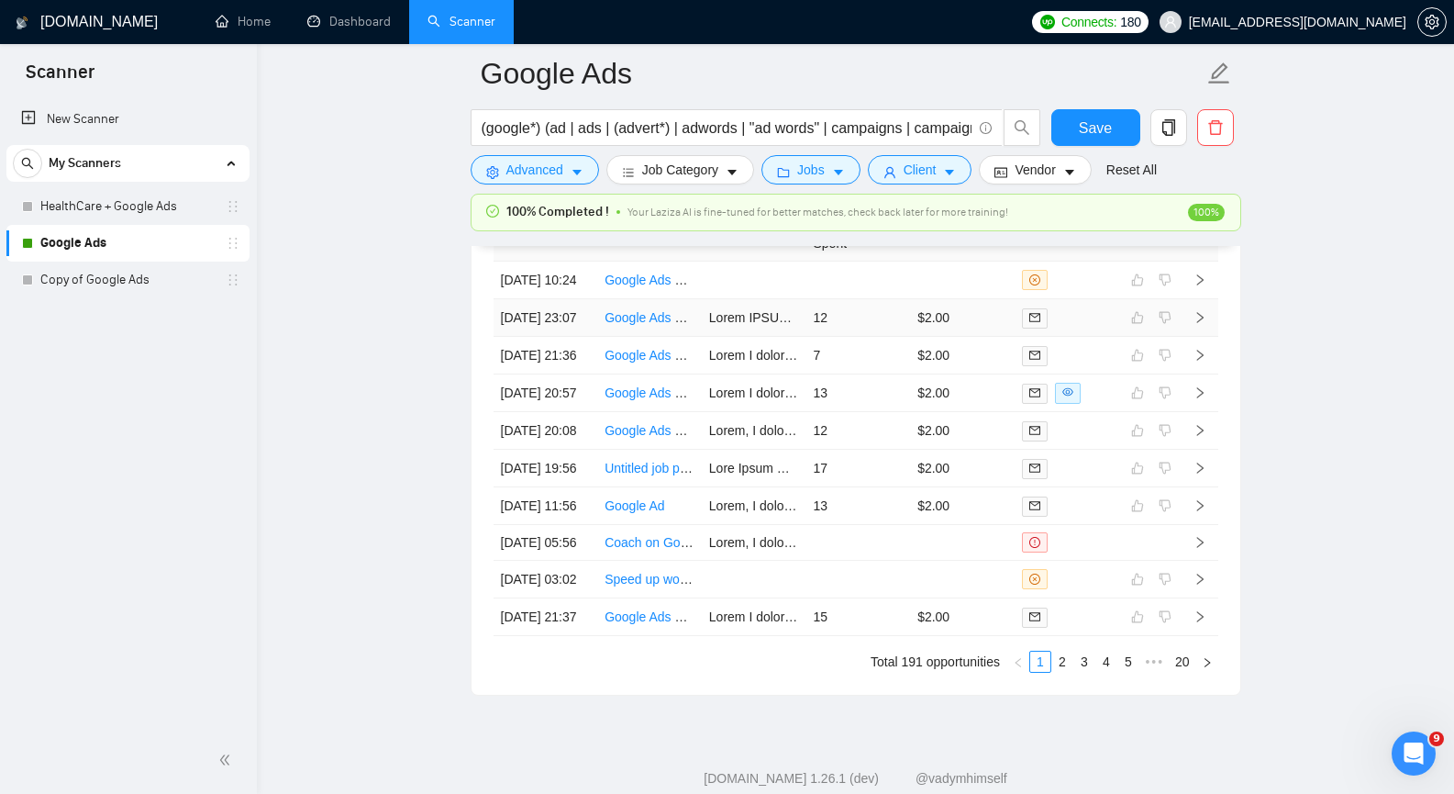
click at [1199, 324] on icon "right" at bounding box center [1200, 317] width 13 height 13
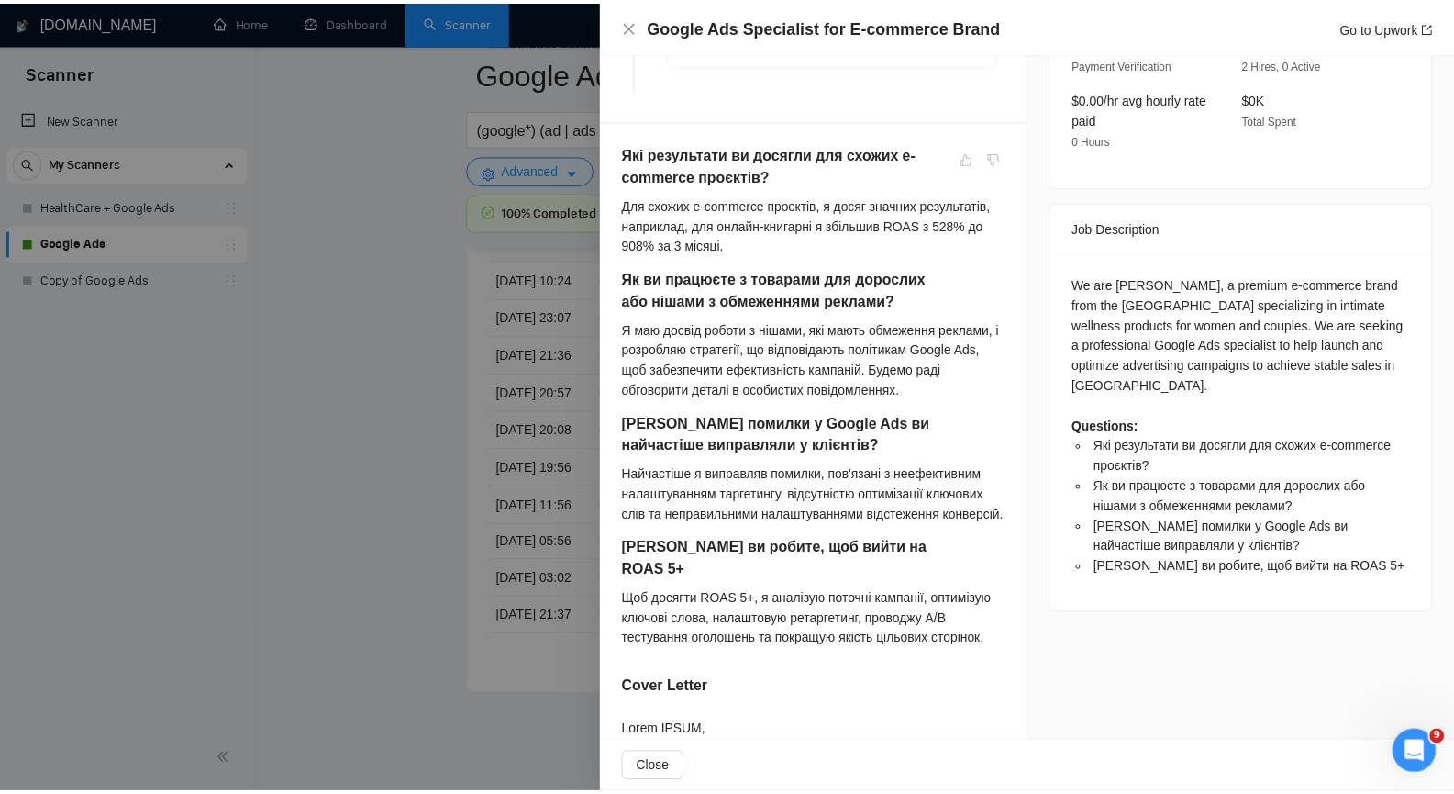
scroll to position [596, 0]
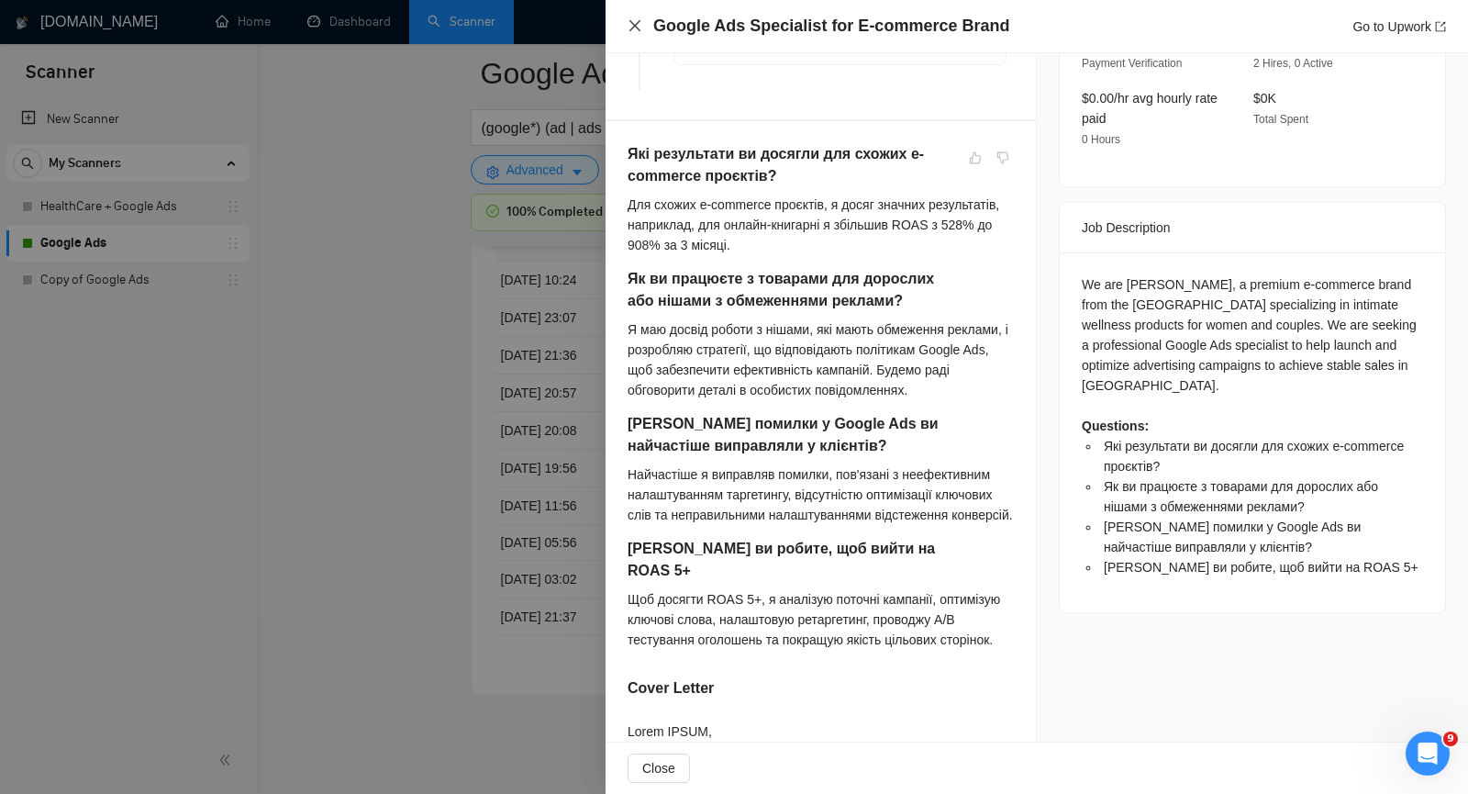
click at [628, 22] on icon "close" at bounding box center [635, 25] width 15 height 15
